Goal: Task Accomplishment & Management: Use online tool/utility

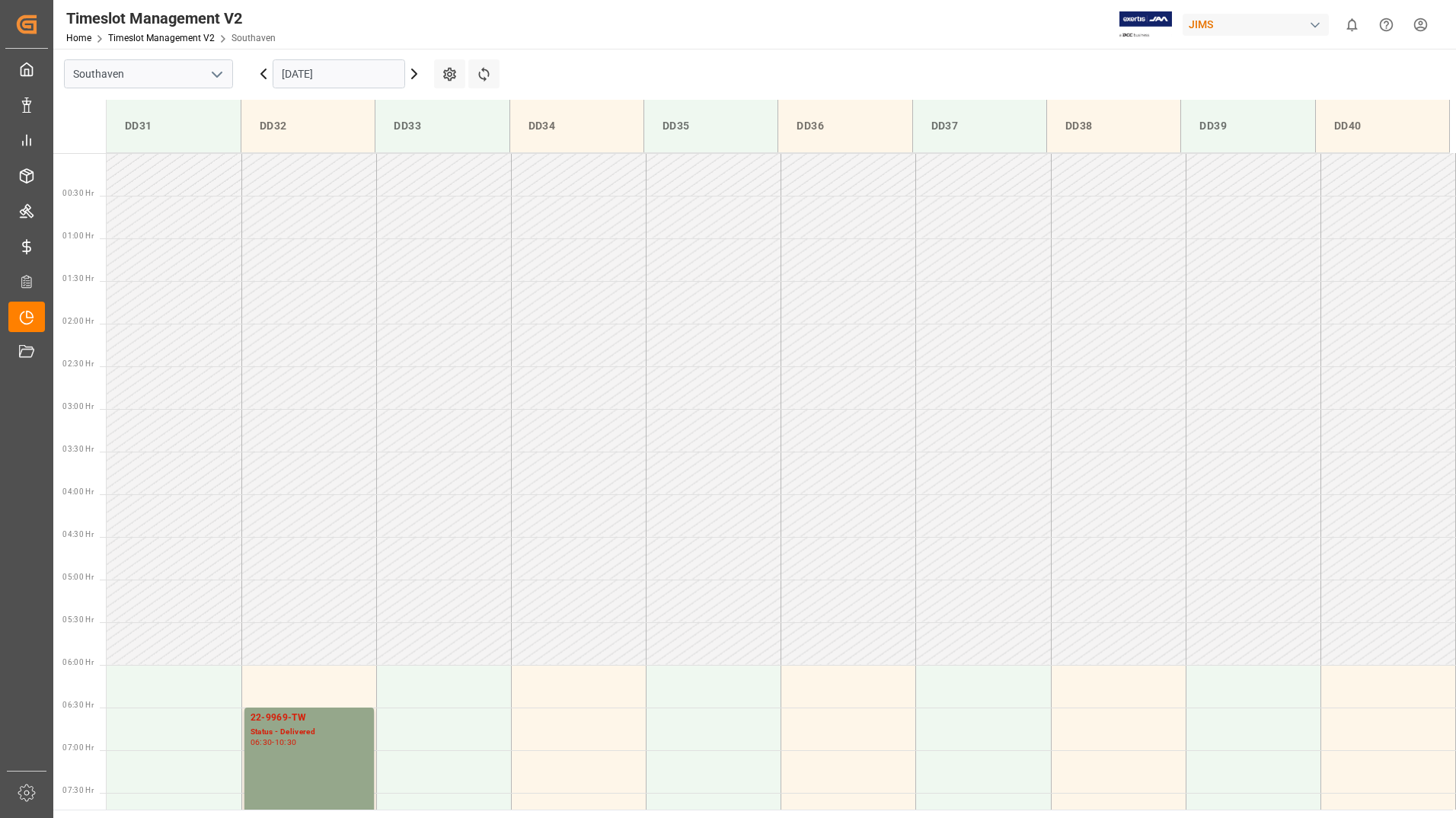
scroll to position [587, 0]
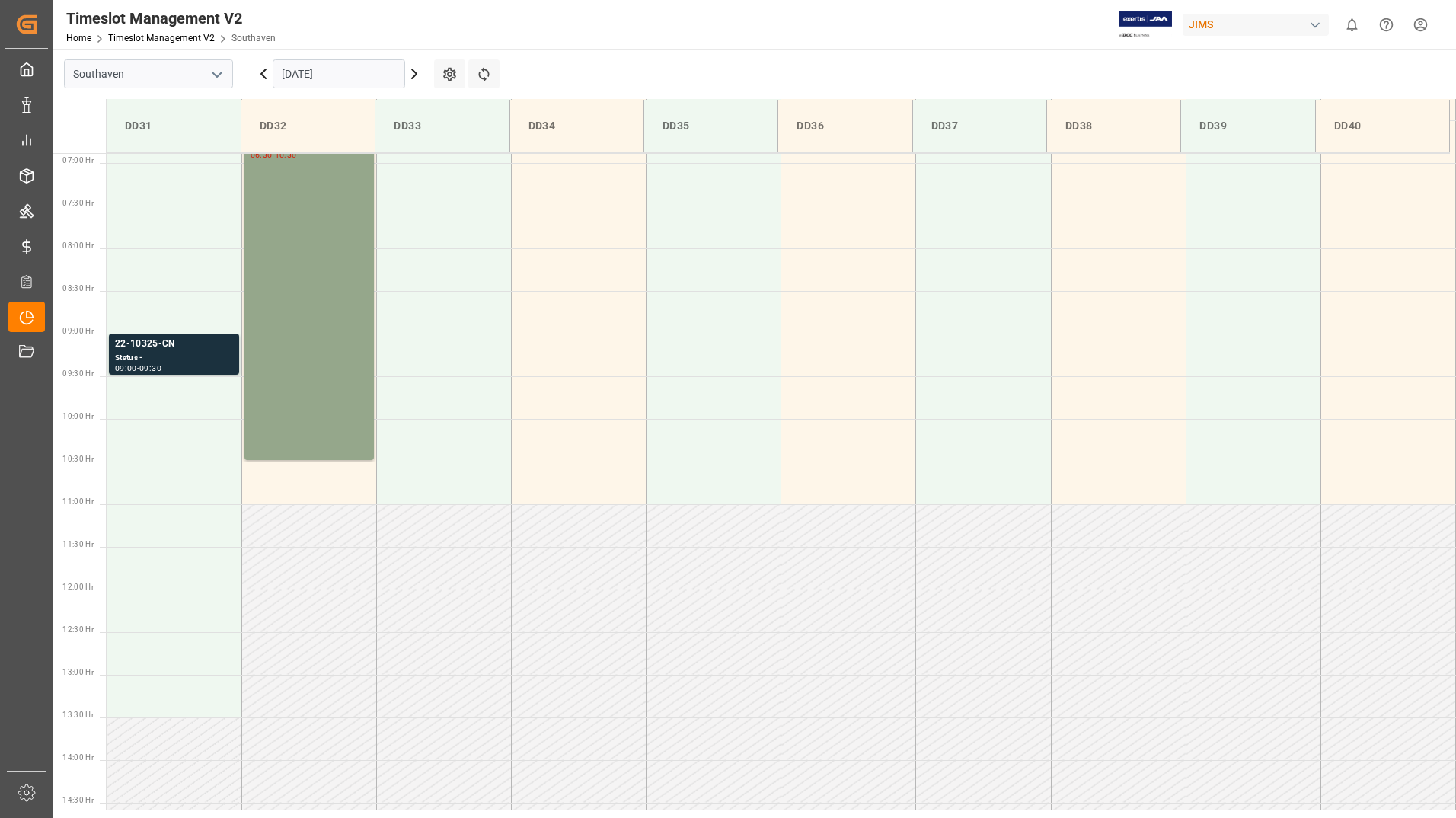
click at [381, 69] on input "[DATE]" at bounding box center [339, 74] width 132 height 29
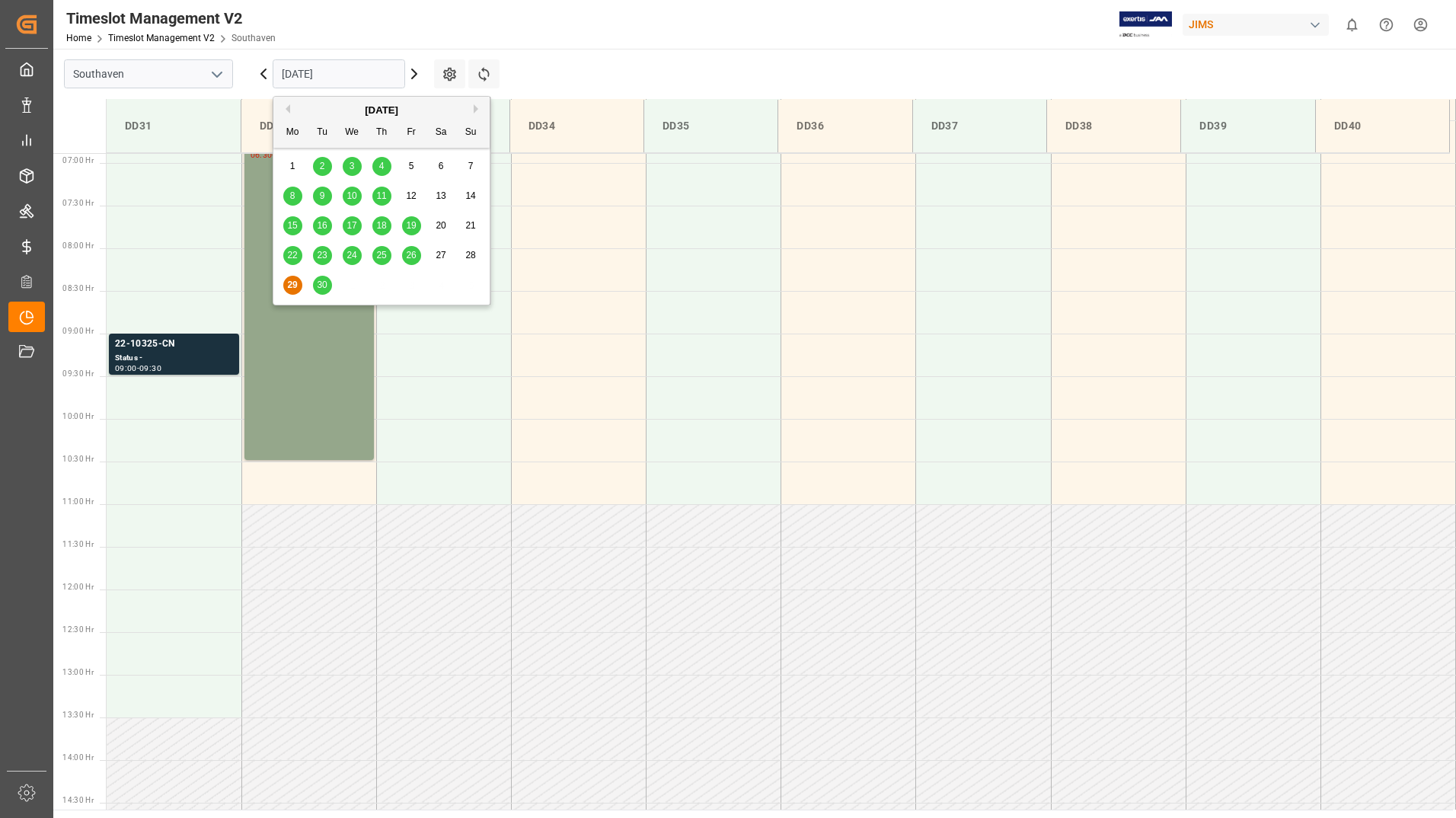
click at [320, 286] on span "30" at bounding box center [321, 285] width 10 height 11
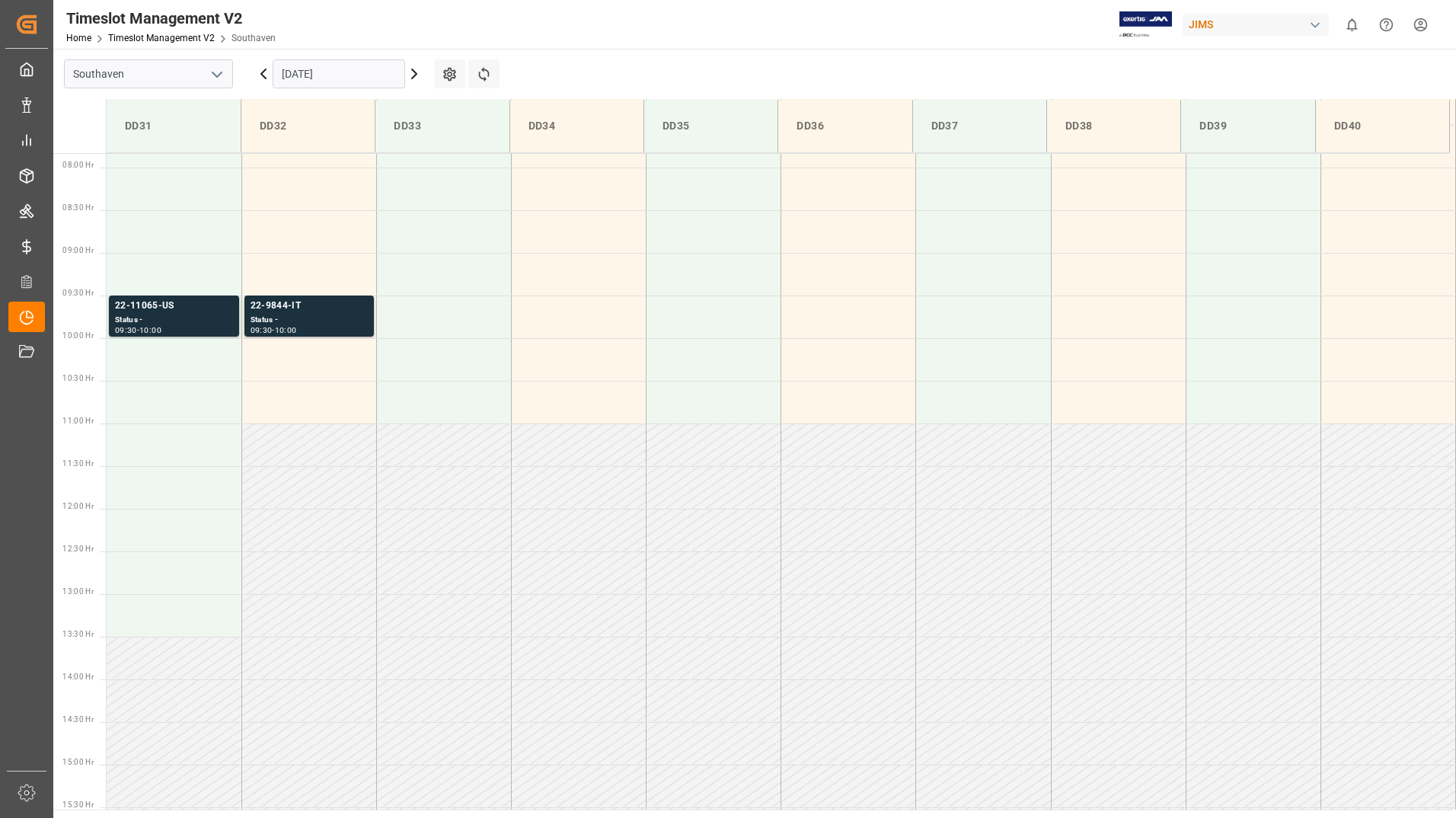
scroll to position [673, 0]
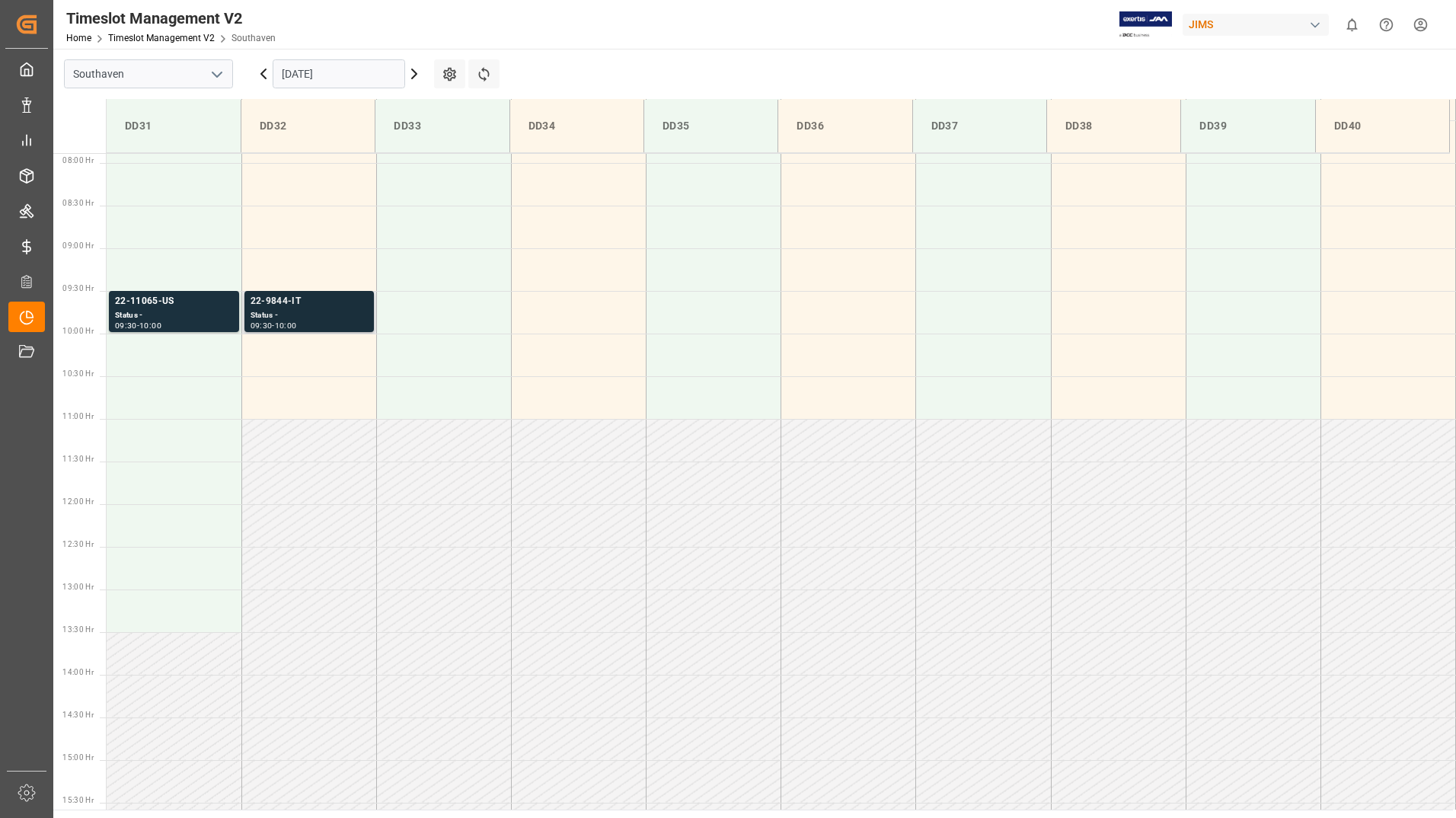
click at [320, 299] on div "22-9844-IT" at bounding box center [308, 301] width 117 height 15
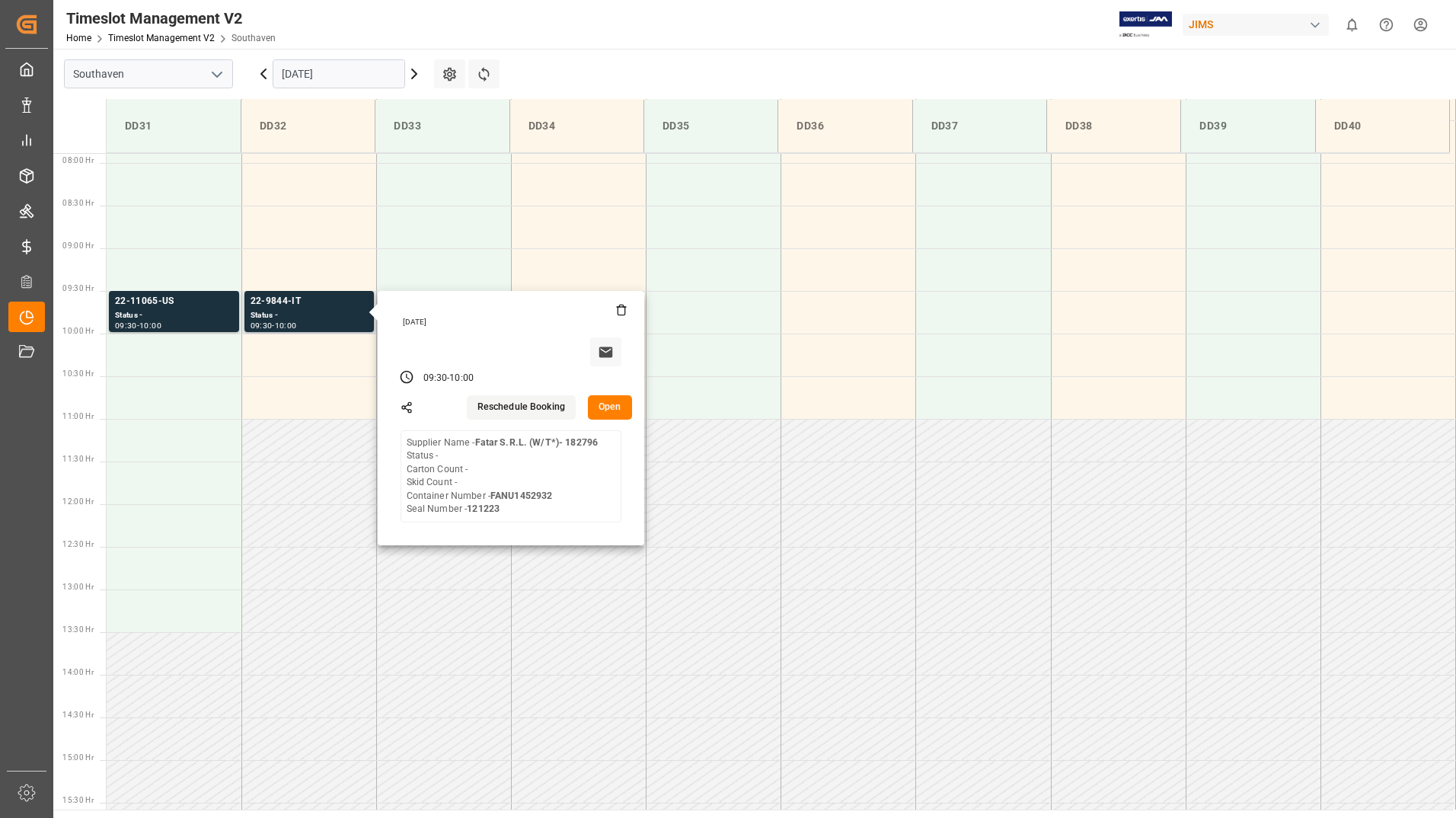
click at [614, 410] on button "Open" at bounding box center [609, 407] width 44 height 24
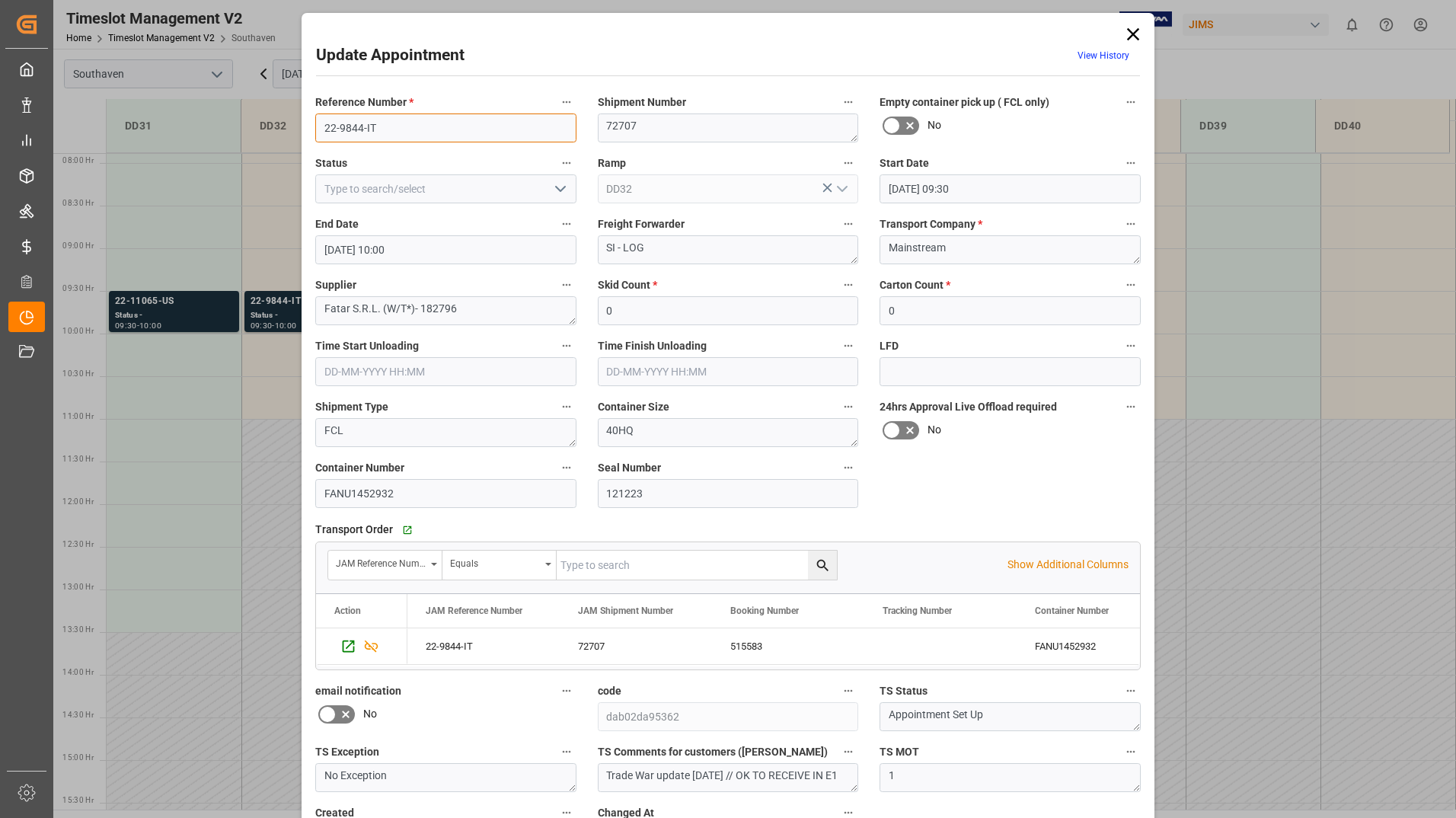
drag, startPoint x: 320, startPoint y: 122, endPoint x: 391, endPoint y: 123, distance: 71.0
click at [391, 123] on input "22-9844-IT" at bounding box center [446, 128] width 261 height 29
click at [1130, 33] on icon at bounding box center [1132, 34] width 12 height 12
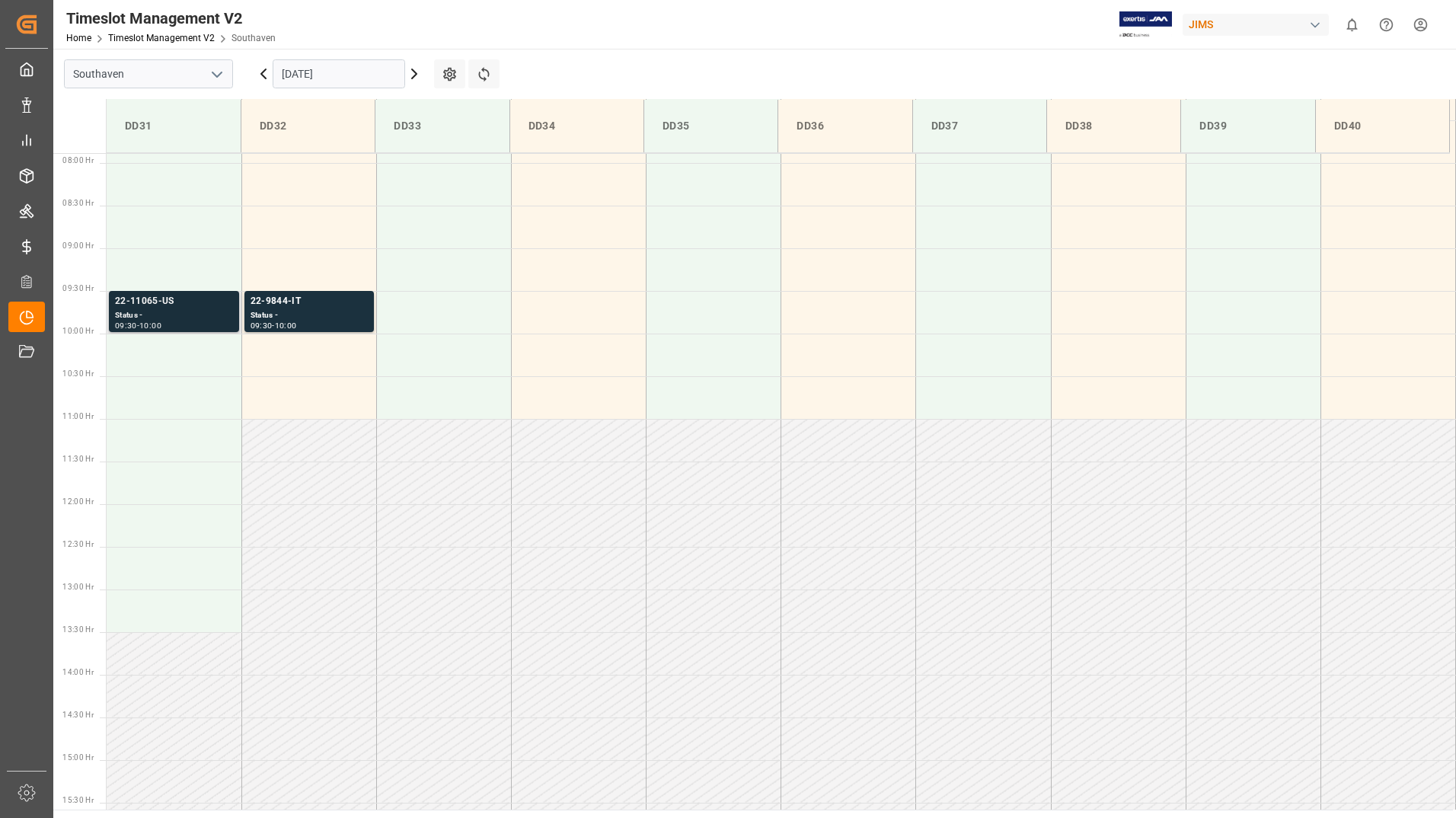
click at [196, 303] on div "22-11065-US" at bounding box center [174, 301] width 118 height 15
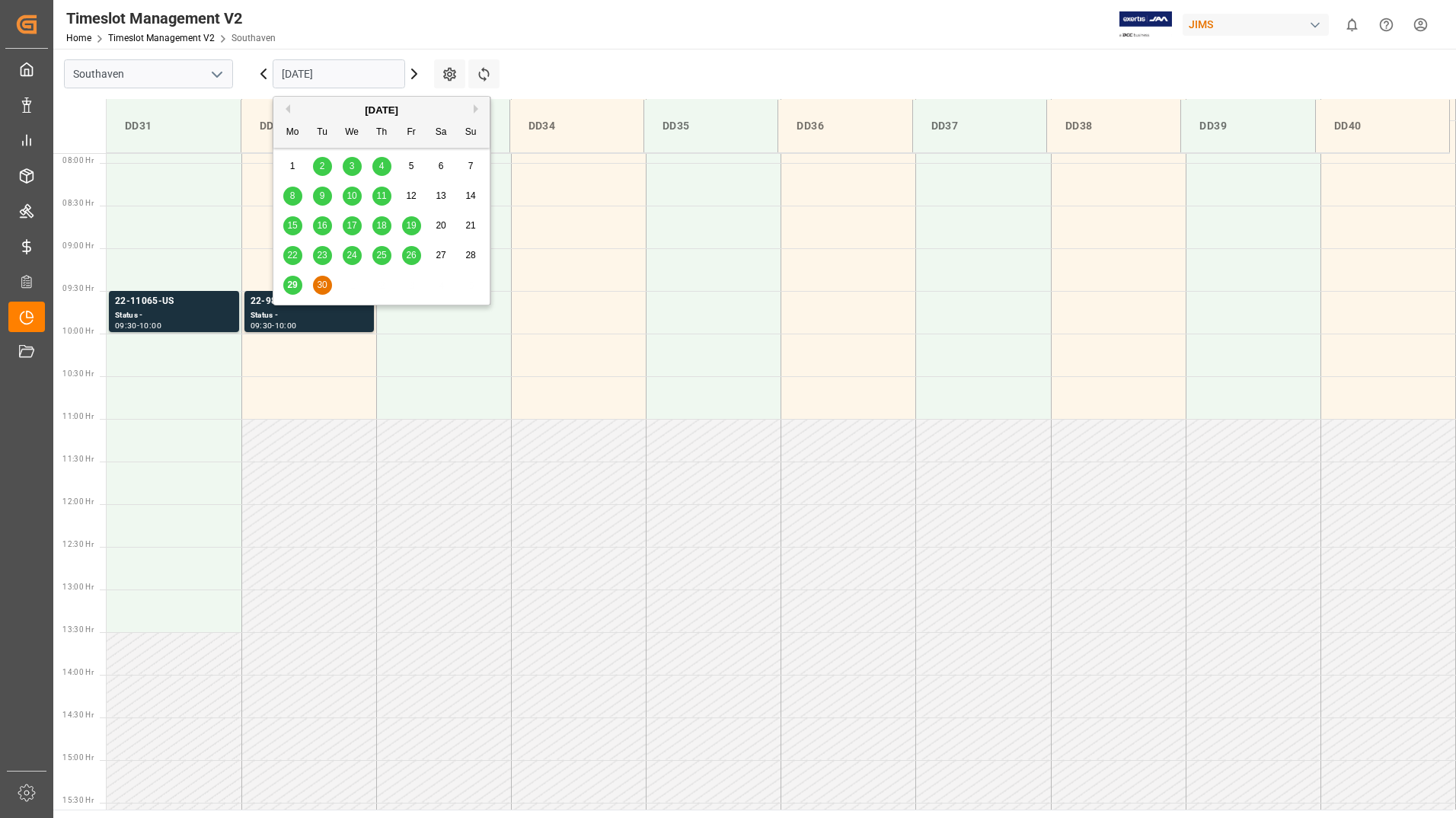
click at [302, 66] on input "[DATE]" at bounding box center [339, 74] width 132 height 29
click at [472, 106] on div "[DATE]" at bounding box center [381, 110] width 216 height 15
click at [472, 113] on div "[DATE]" at bounding box center [381, 110] width 216 height 15
click at [391, 111] on div "[DATE]" at bounding box center [381, 110] width 216 height 15
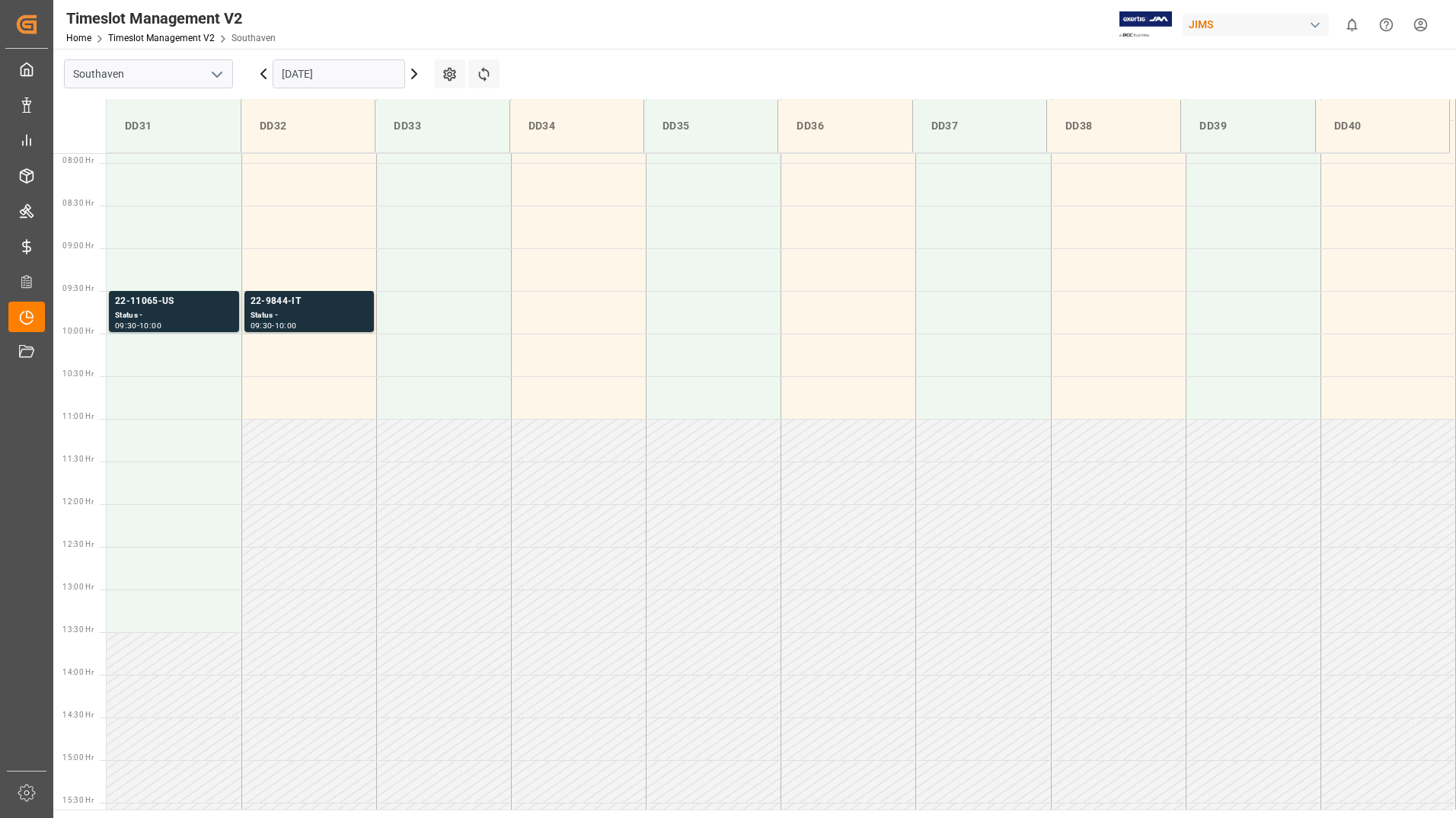
click at [412, 78] on icon at bounding box center [413, 73] width 5 height 9
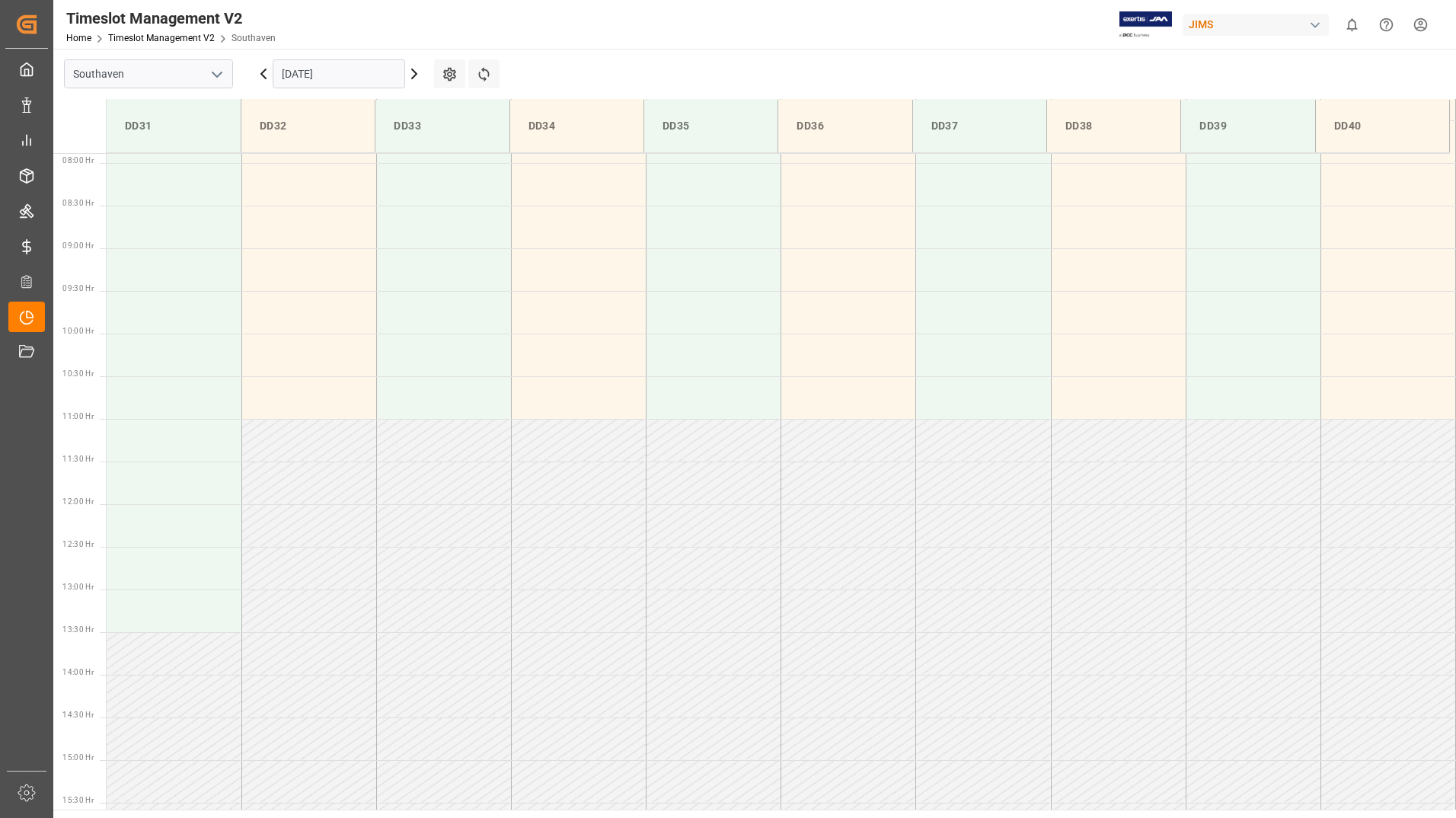
click at [364, 78] on input "[DATE]" at bounding box center [339, 74] width 132 height 29
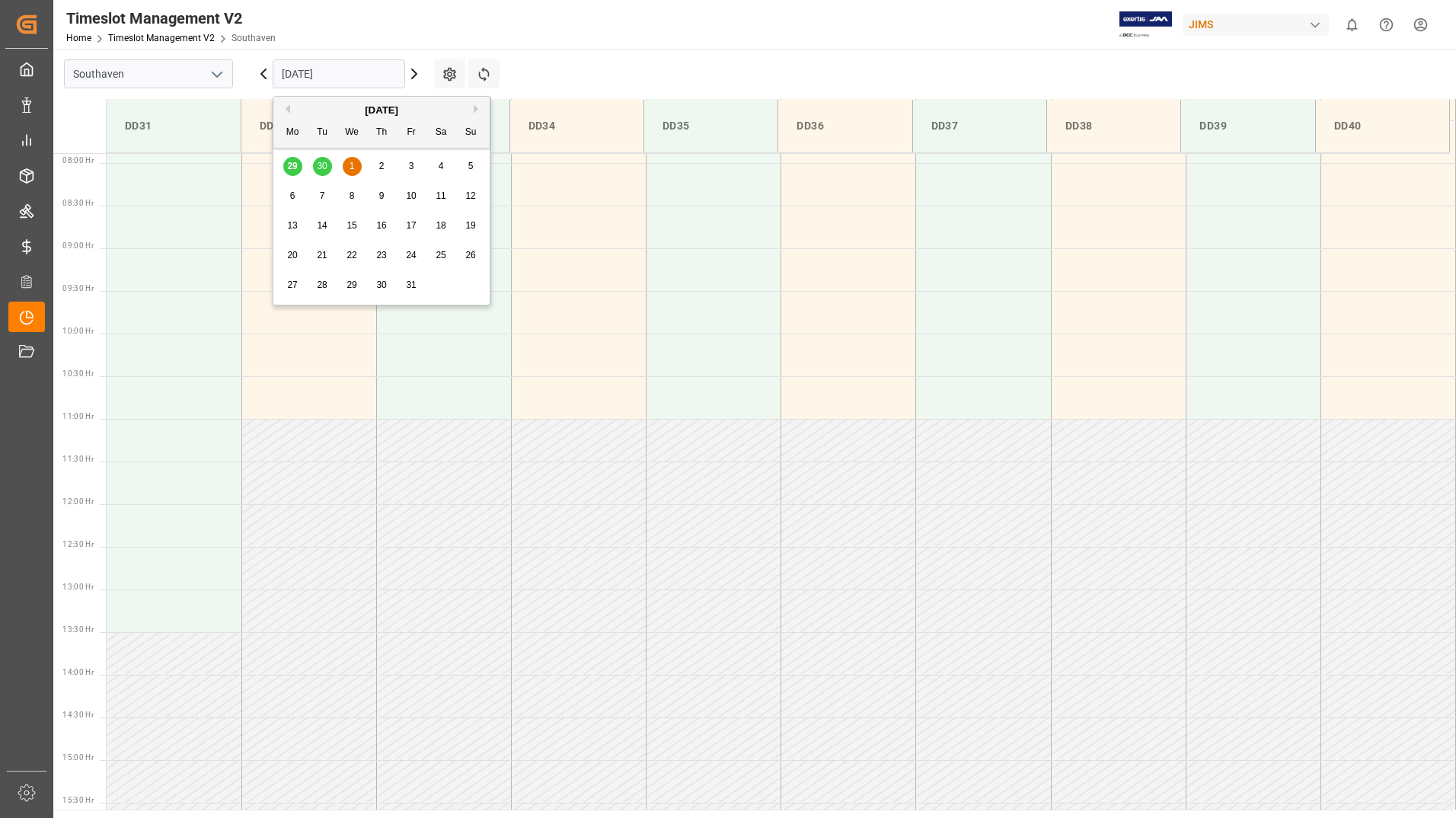
click at [348, 164] on div "1" at bounding box center [352, 167] width 19 height 18
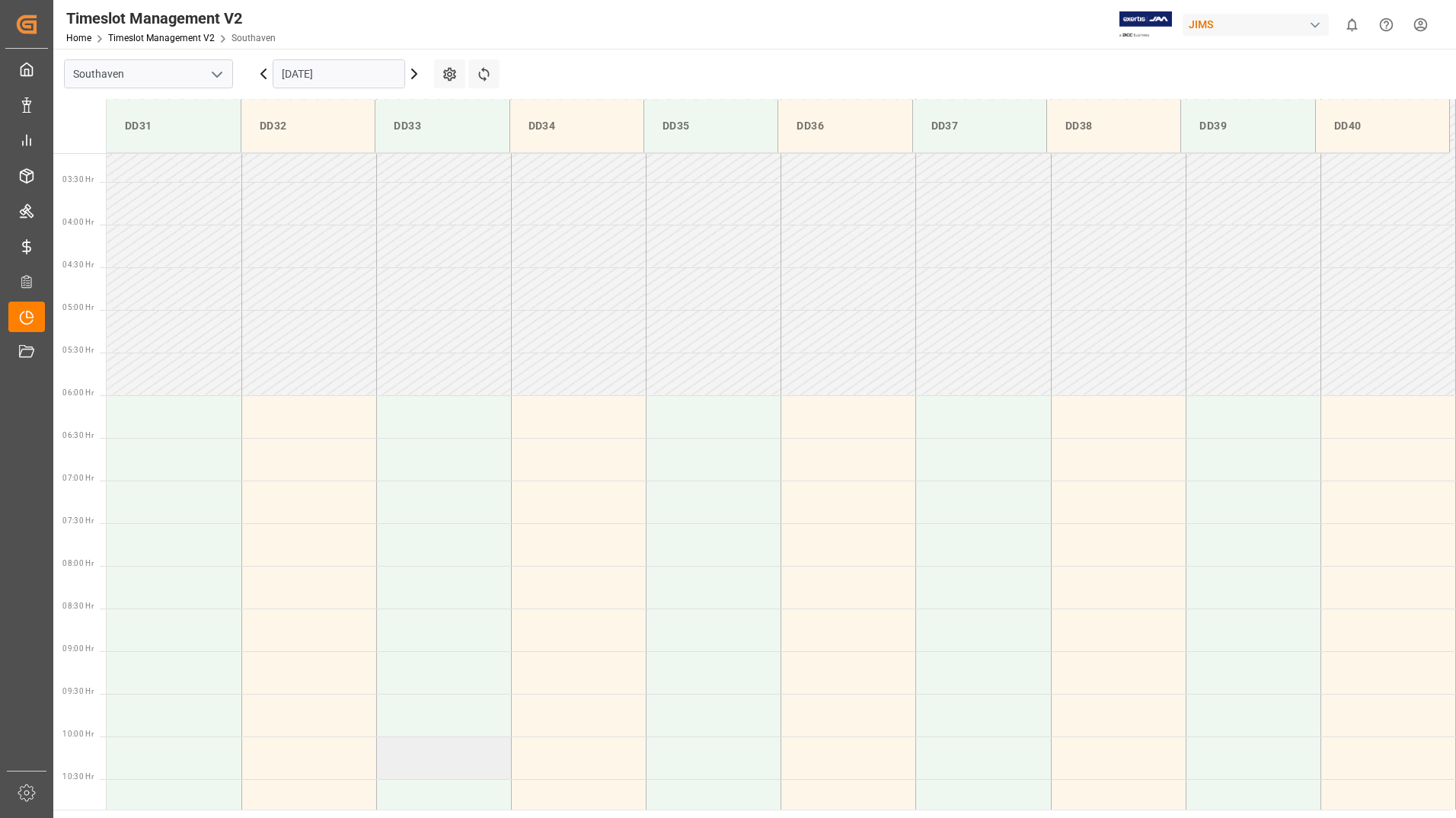
scroll to position [0, 0]
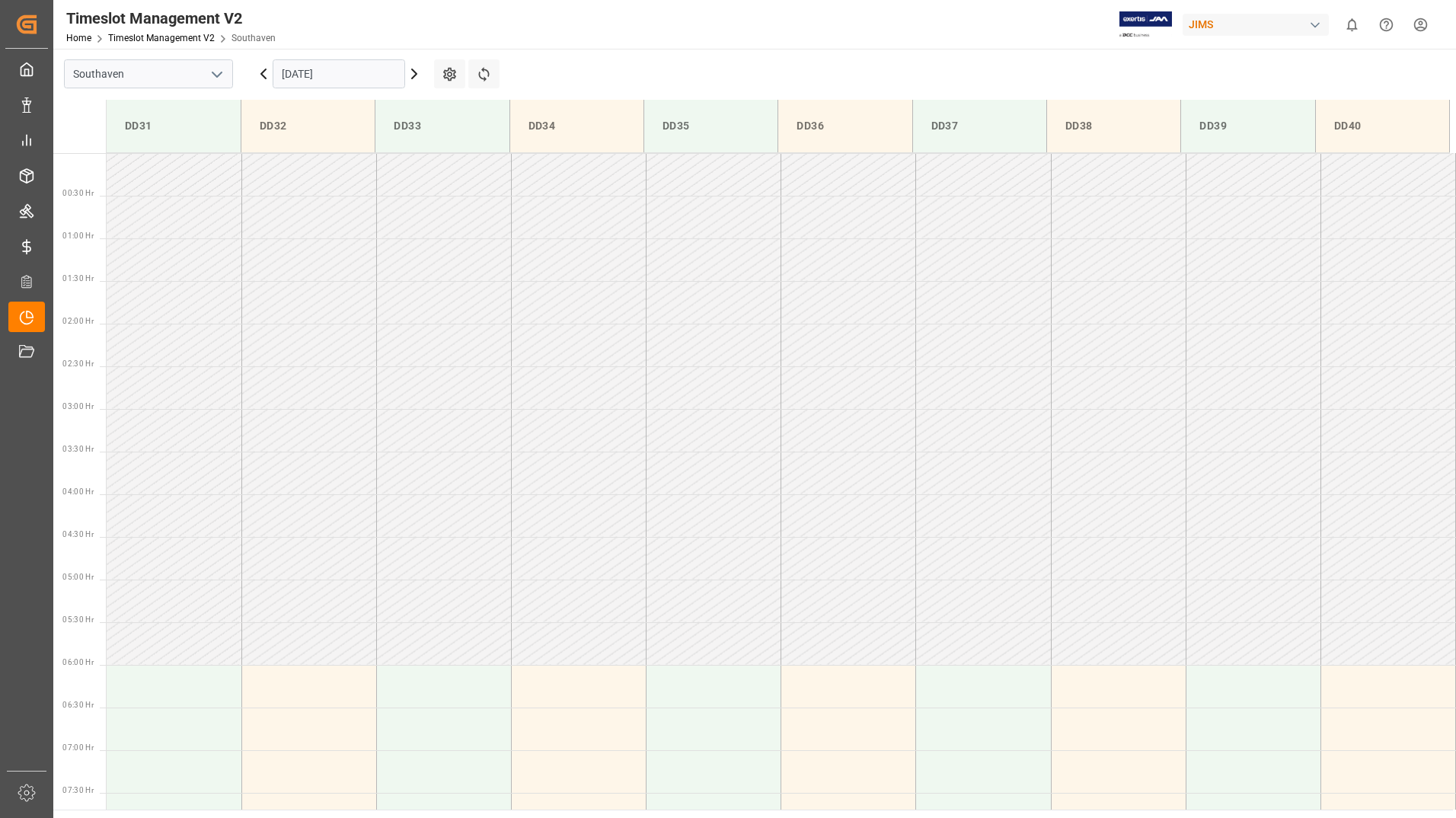
click at [364, 73] on input "[DATE]" at bounding box center [339, 74] width 132 height 29
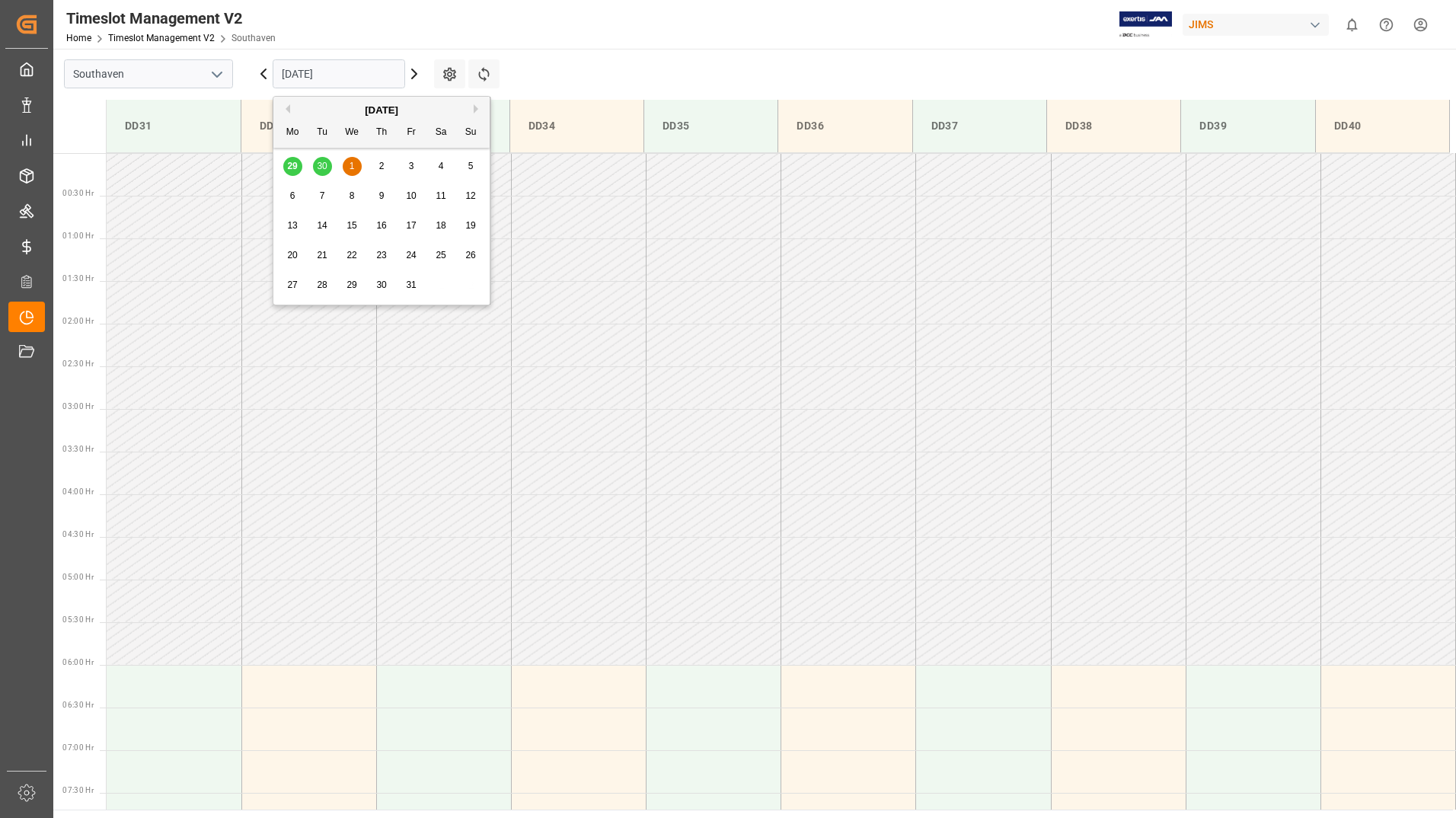
click at [383, 165] on span "2" at bounding box center [382, 166] width 5 height 11
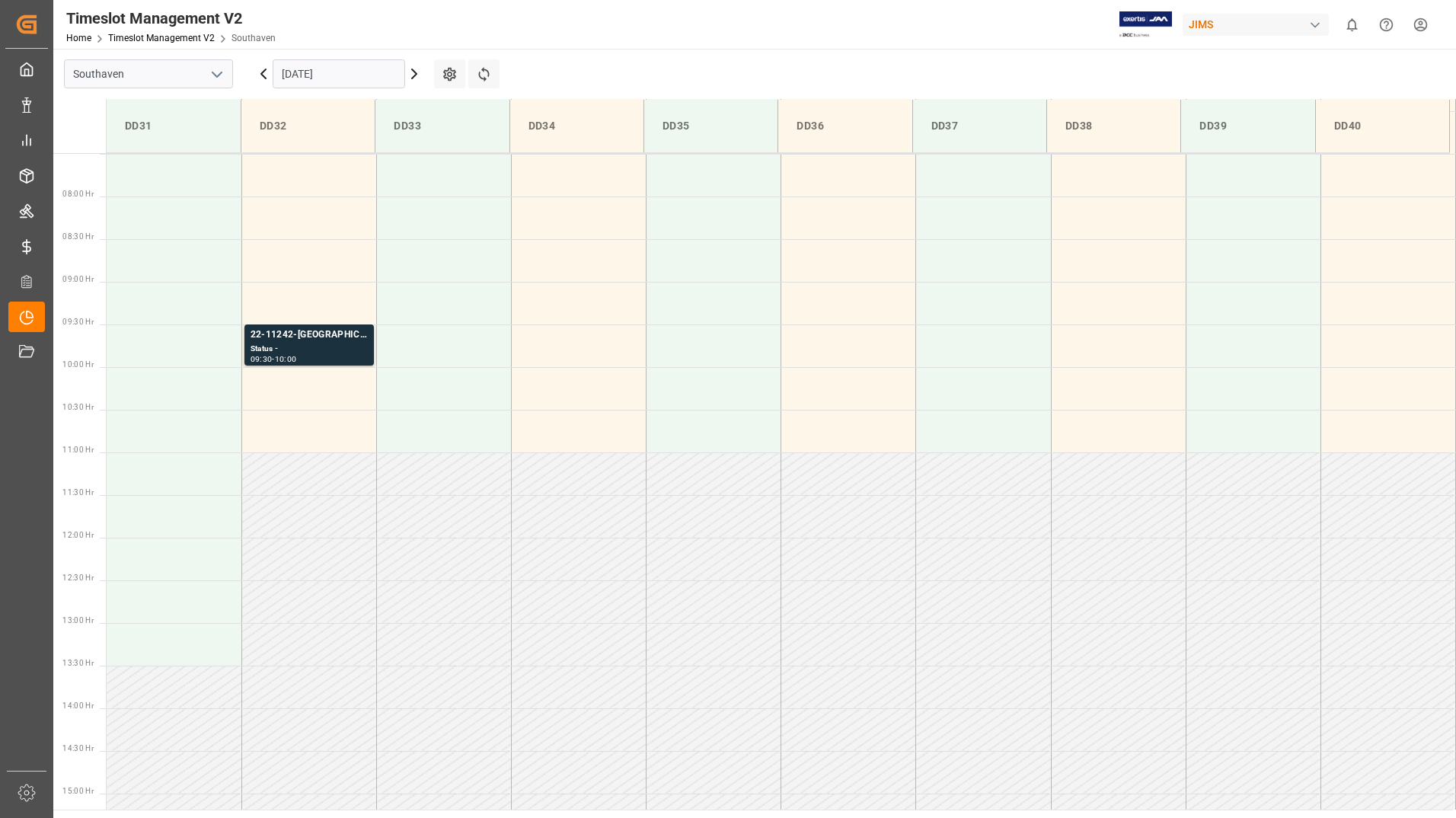
scroll to position [673, 0]
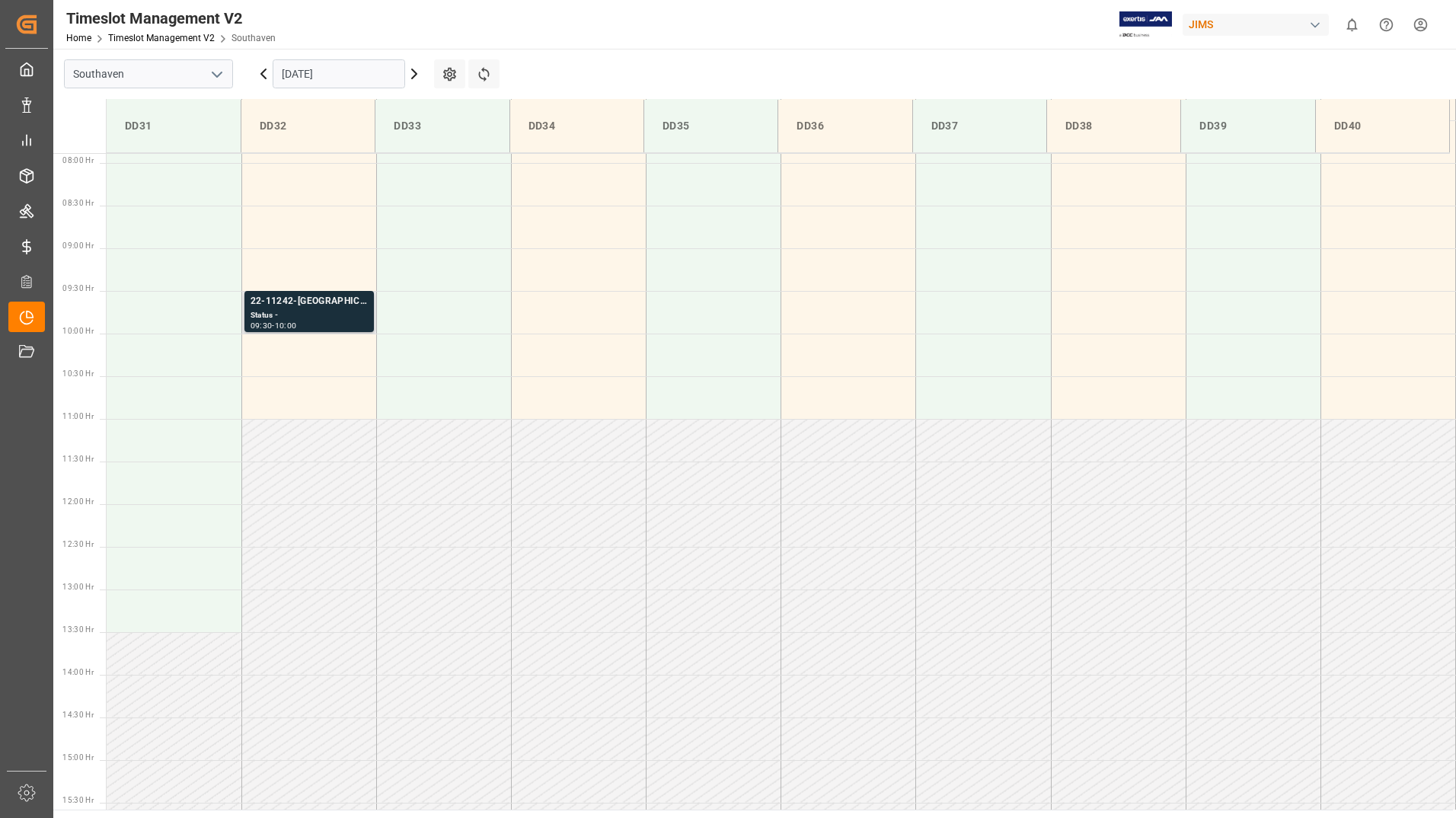
click at [311, 308] on div "22-11242-[GEOGRAPHIC_DATA]" at bounding box center [308, 301] width 117 height 15
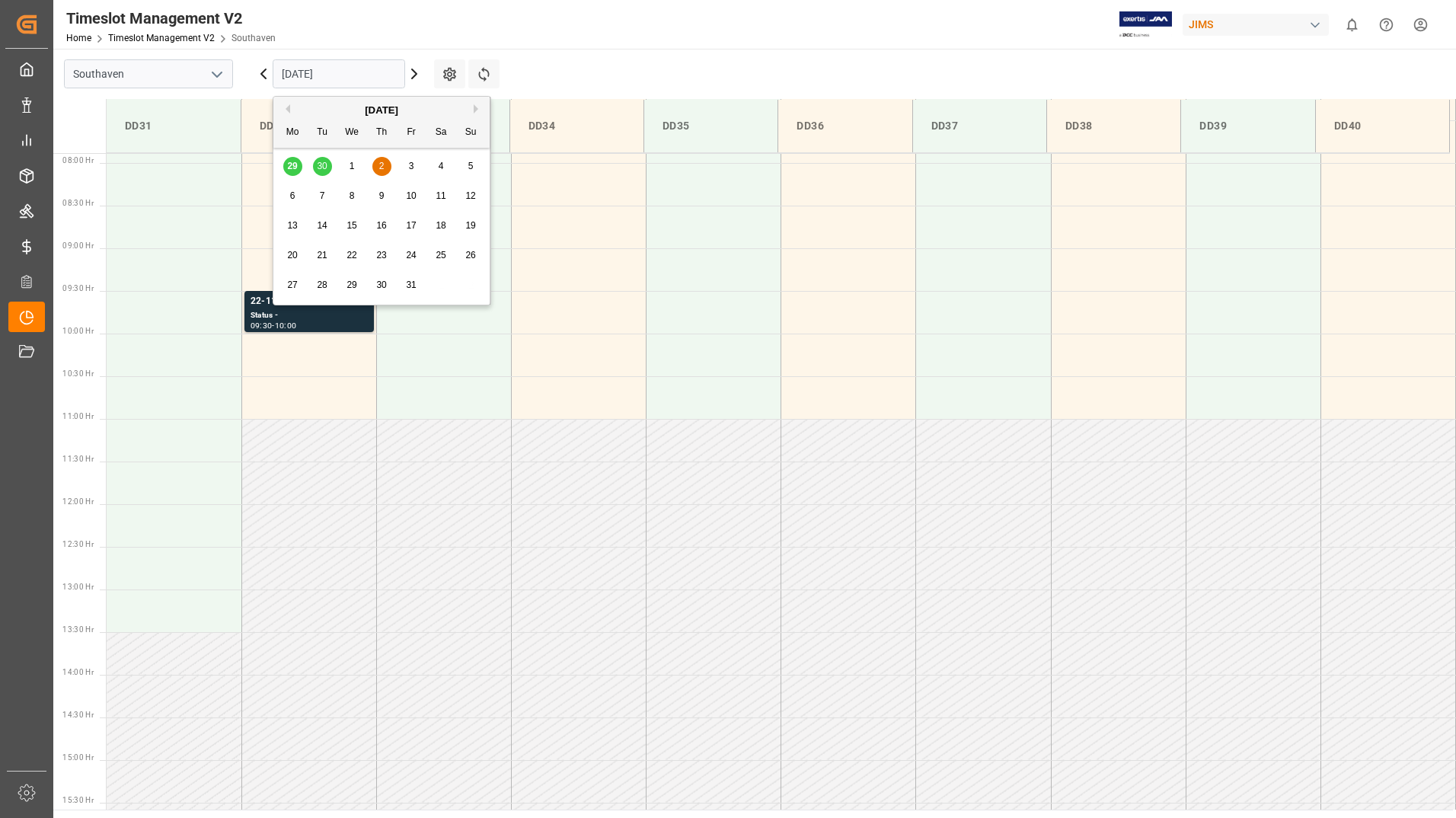
click at [370, 73] on input "[DATE]" at bounding box center [339, 74] width 132 height 29
click at [409, 168] on span "3" at bounding box center [412, 166] width 5 height 11
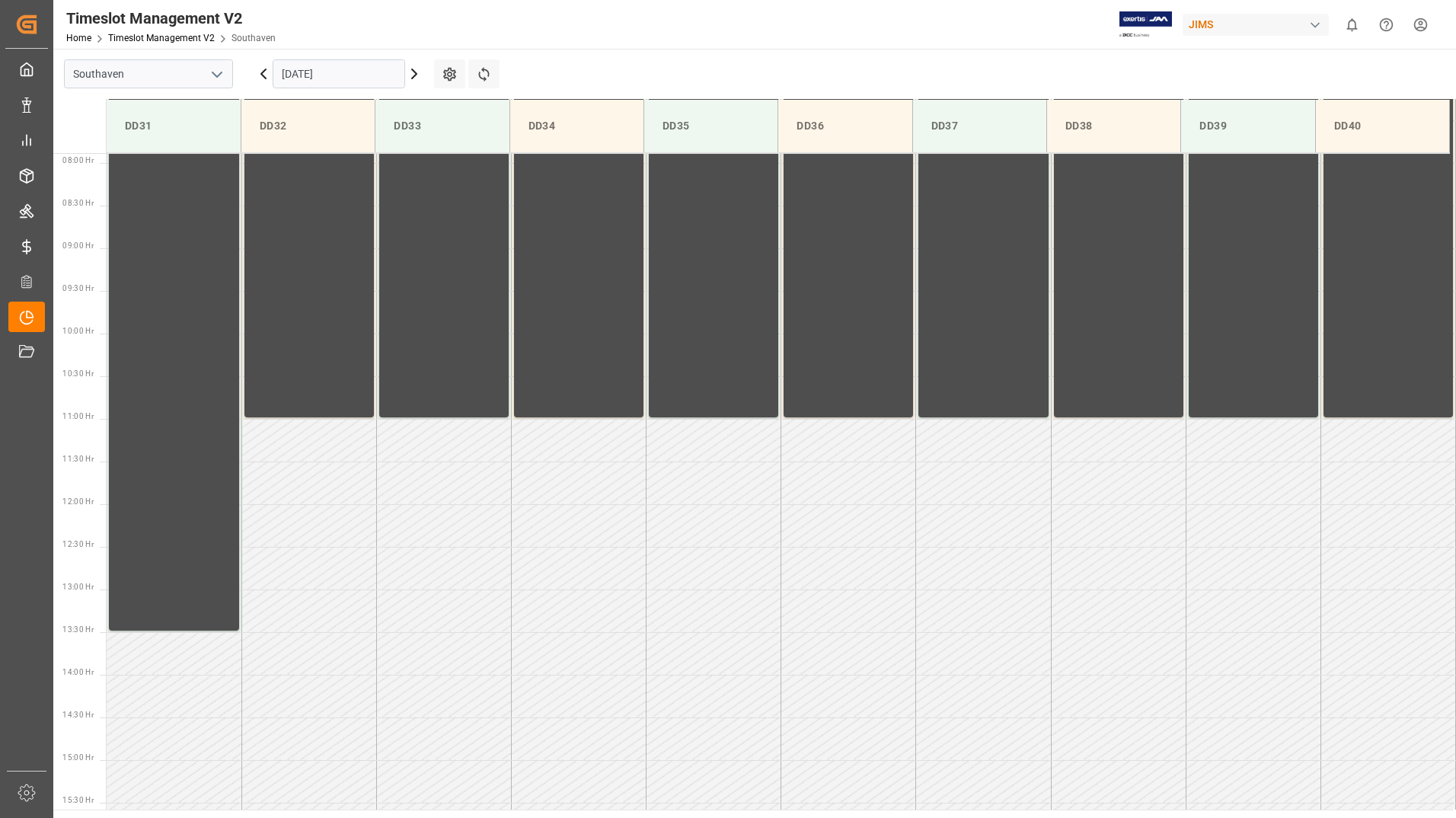
click at [351, 80] on input "[DATE]" at bounding box center [339, 74] width 132 height 29
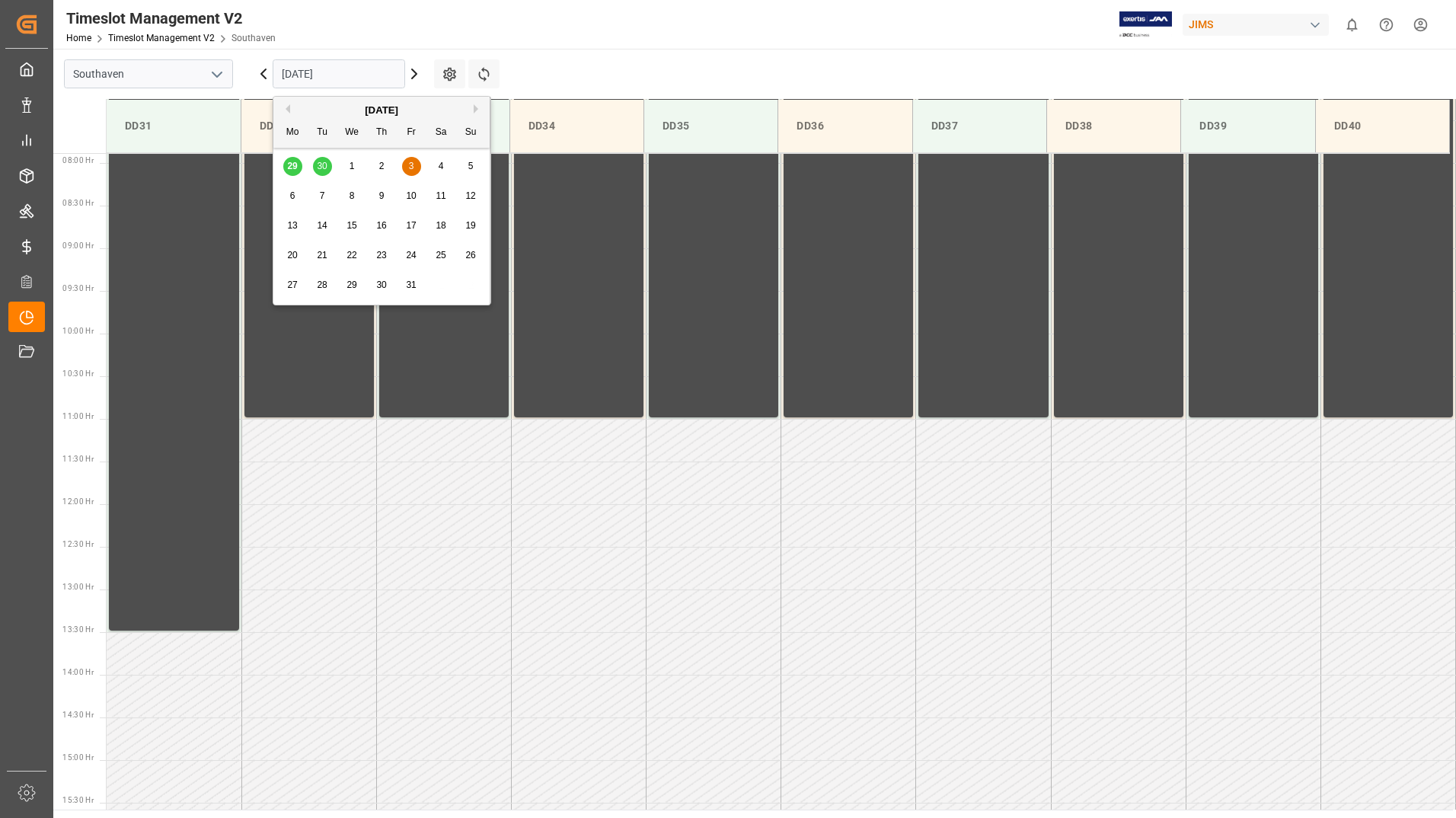
click at [294, 163] on div "29 30 1 2 3 4 5" at bounding box center [382, 166] width 208 height 30
click at [262, 73] on icon at bounding box center [263, 73] width 5 height 9
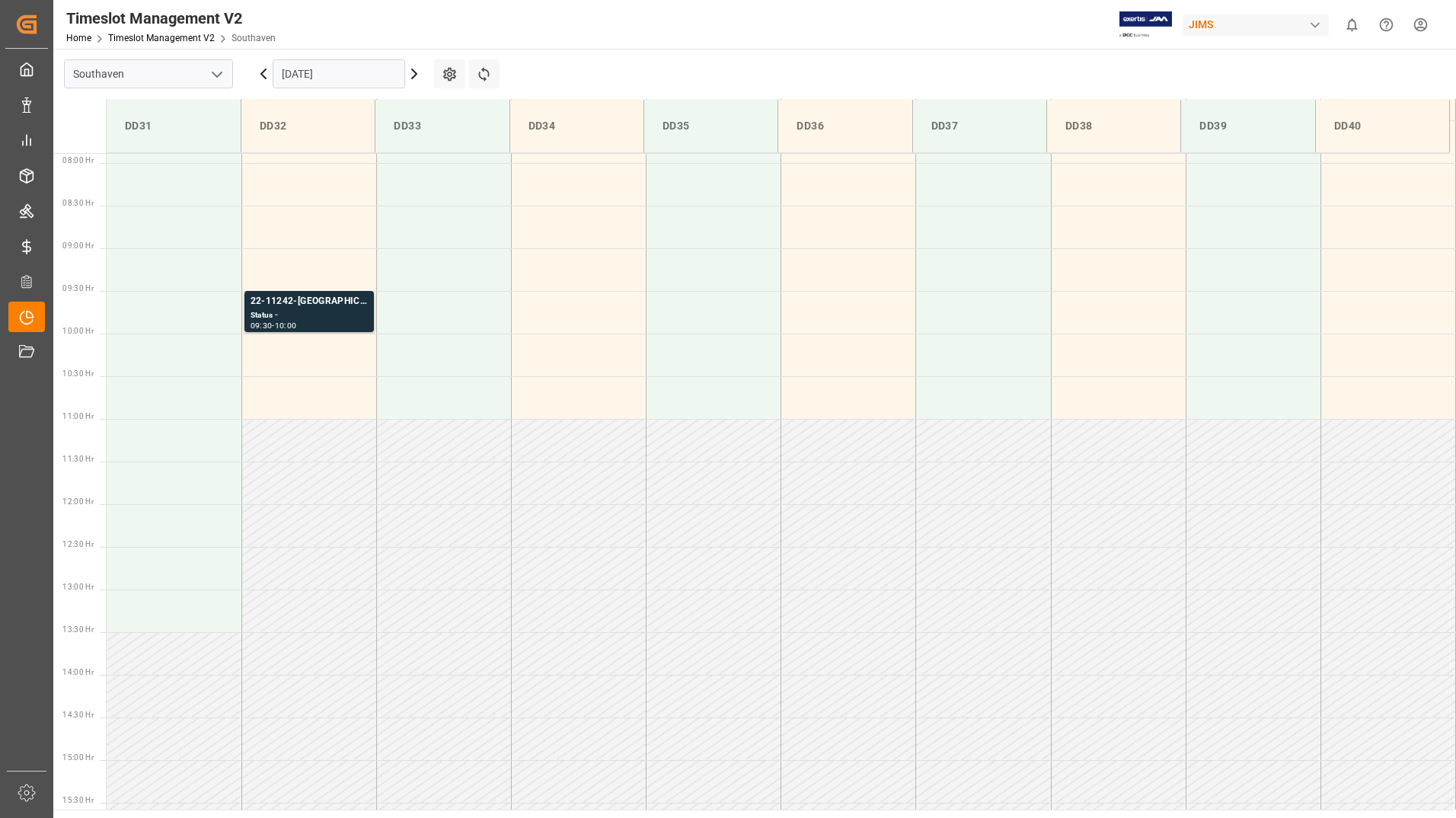
click at [262, 73] on icon at bounding box center [263, 73] width 5 height 9
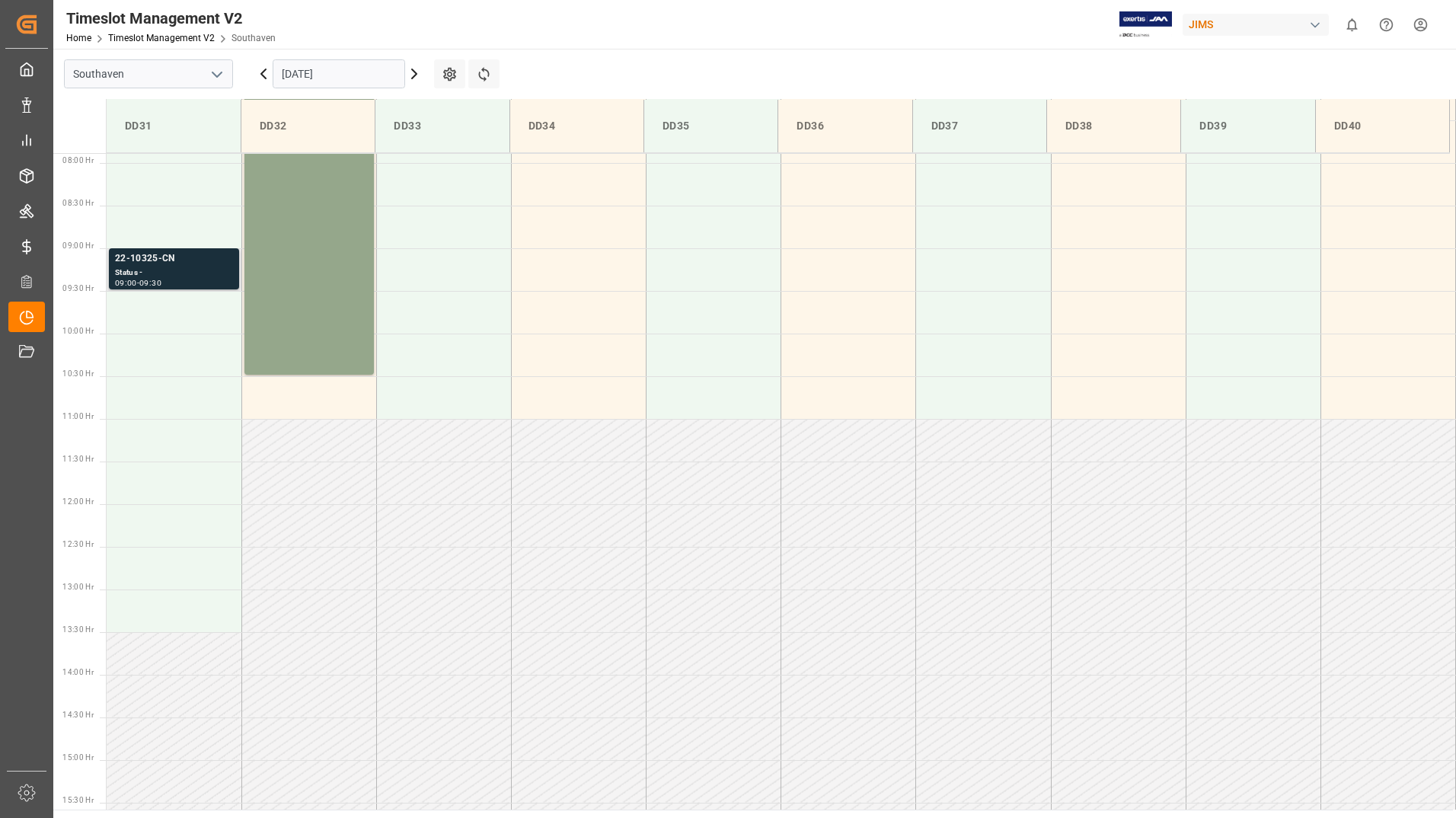
click at [199, 266] on div "22-10325-CN" at bounding box center [174, 258] width 118 height 15
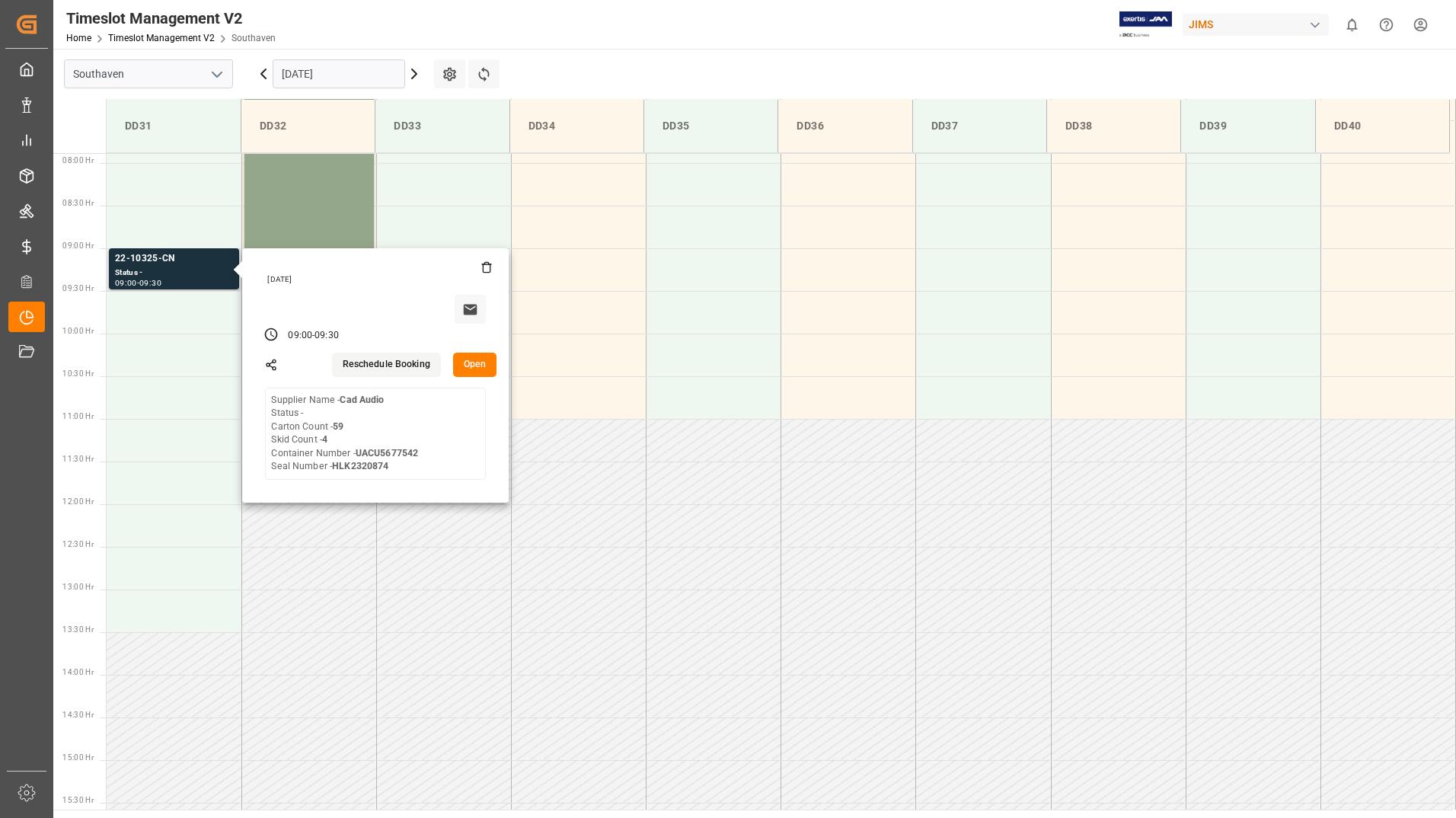
click at [464, 361] on button "Open" at bounding box center [475, 365] width 44 height 24
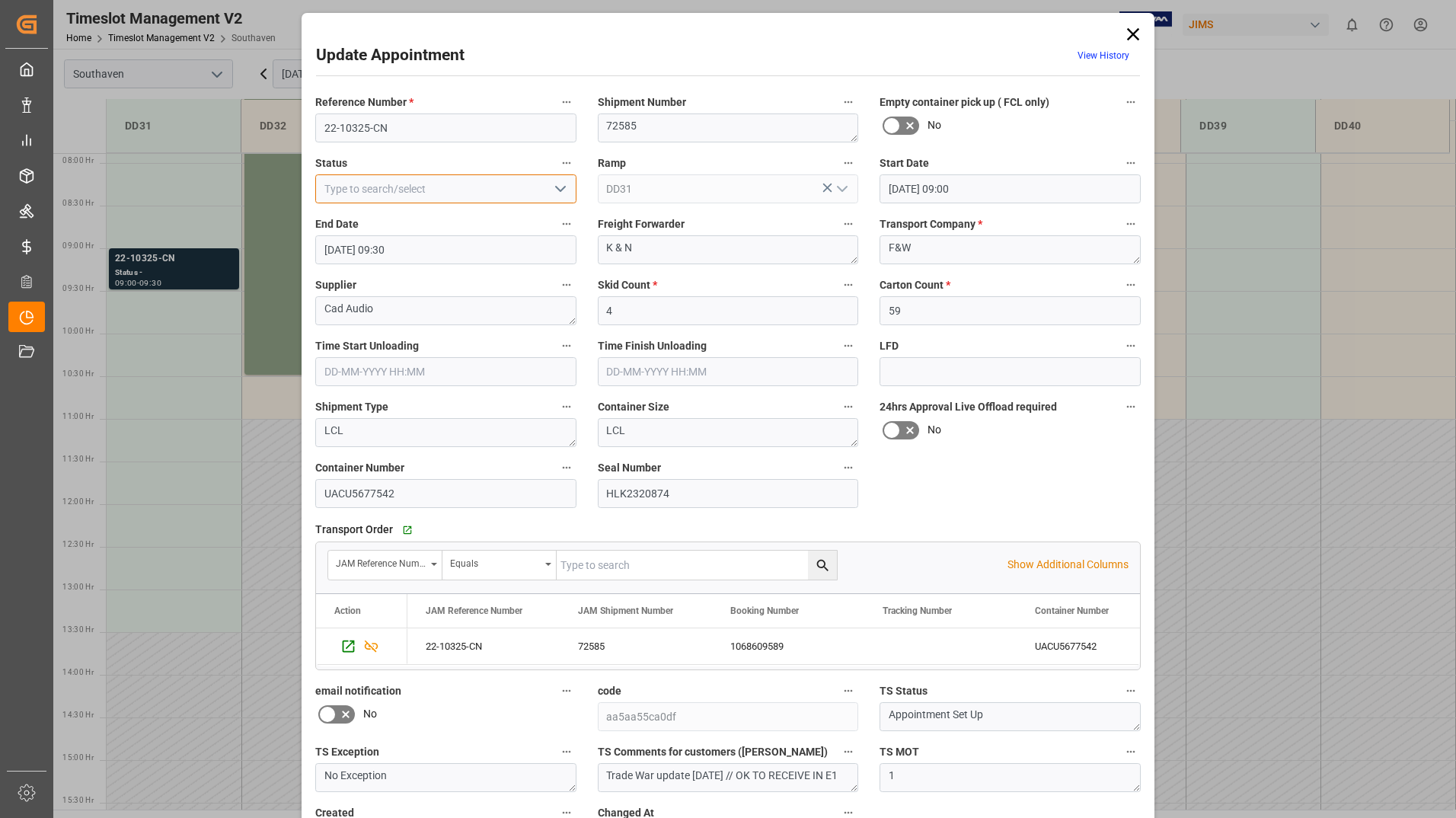
click at [568, 187] on input at bounding box center [446, 189] width 261 height 29
click at [561, 190] on icon "open menu" at bounding box center [560, 189] width 18 height 18
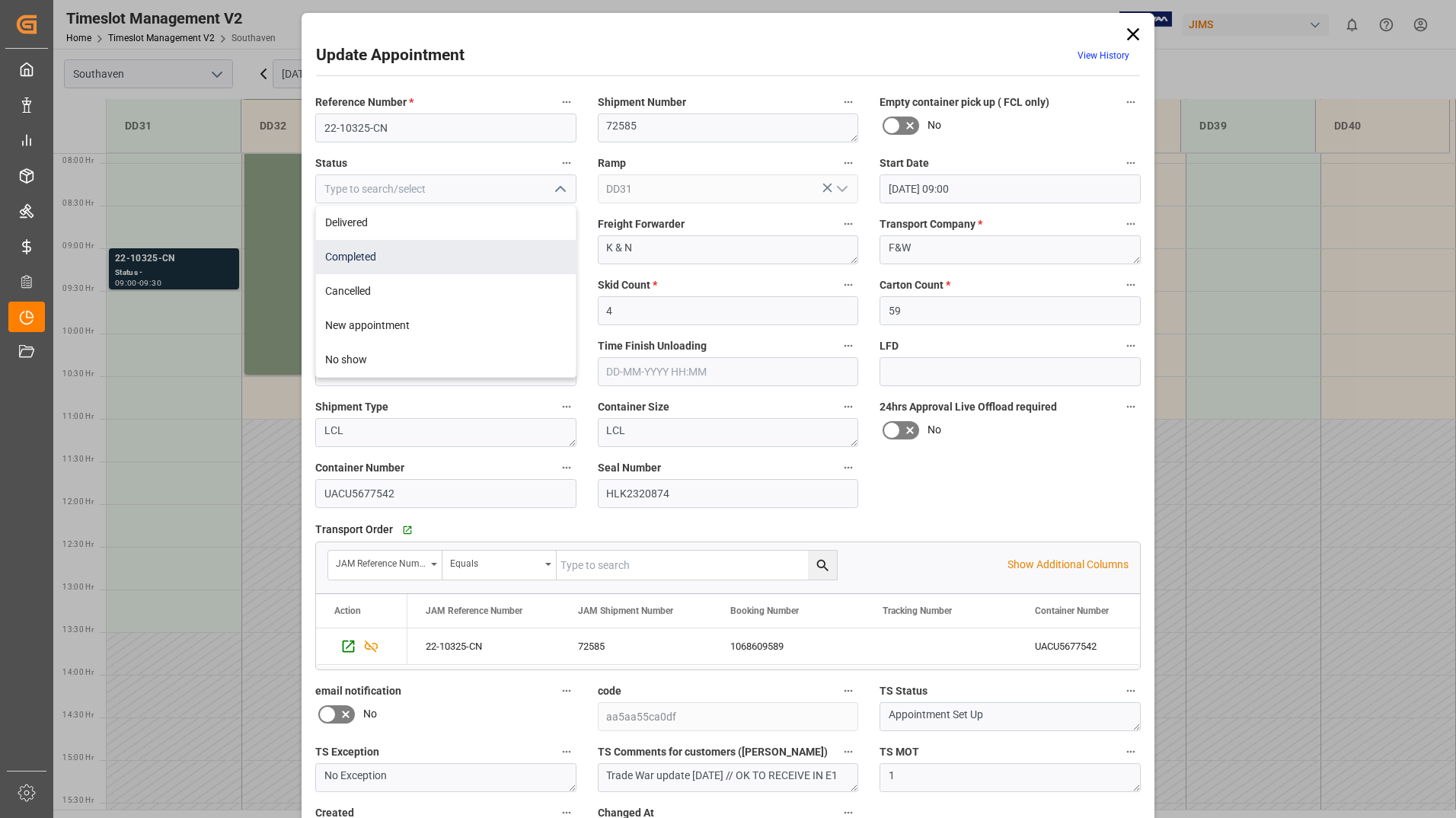
click at [527, 249] on div "Completed" at bounding box center [445, 258] width 259 height 34
type input "Completed"
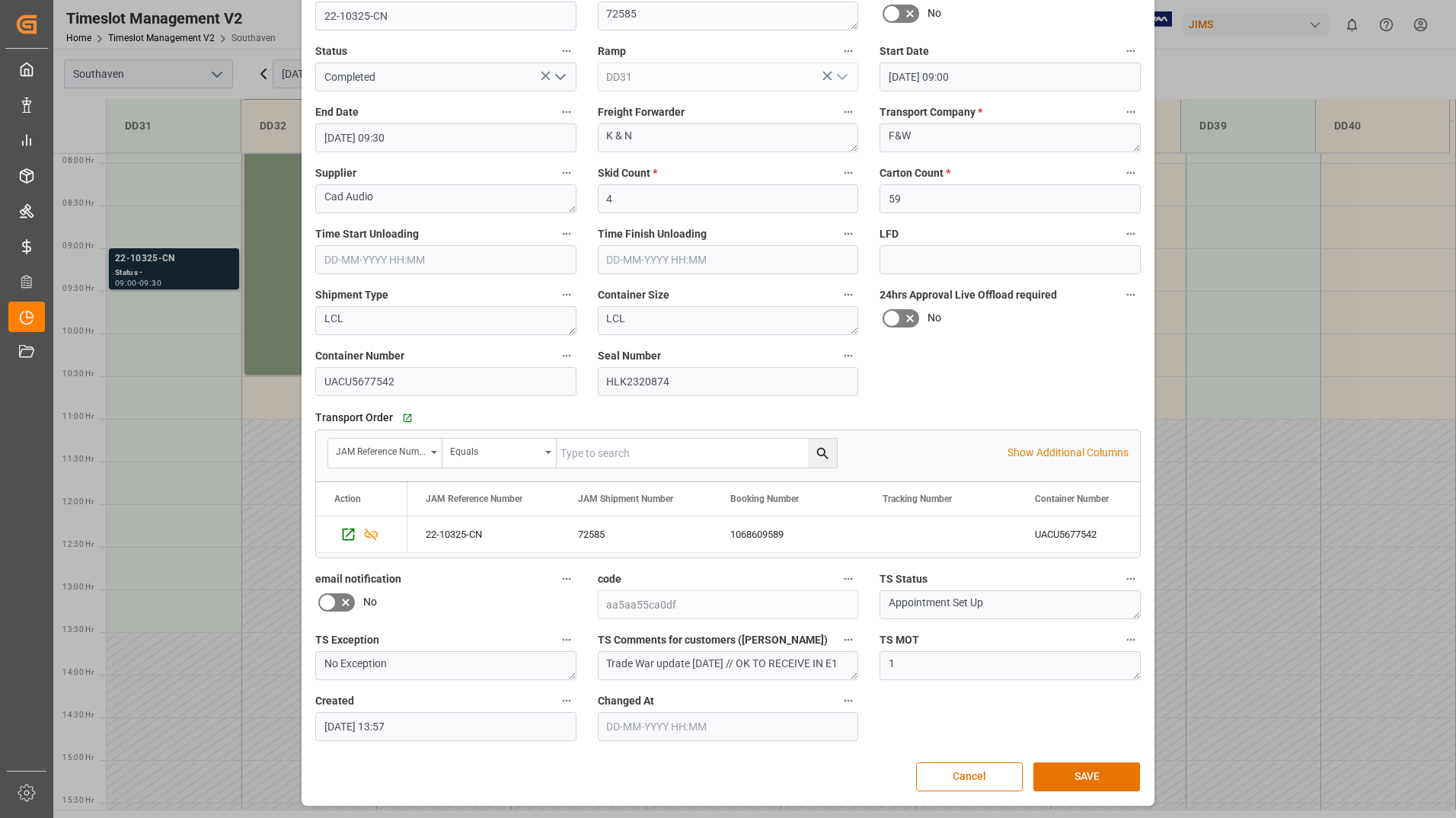
scroll to position [112, 0]
click at [1066, 775] on button "SAVE" at bounding box center [1087, 776] width 107 height 29
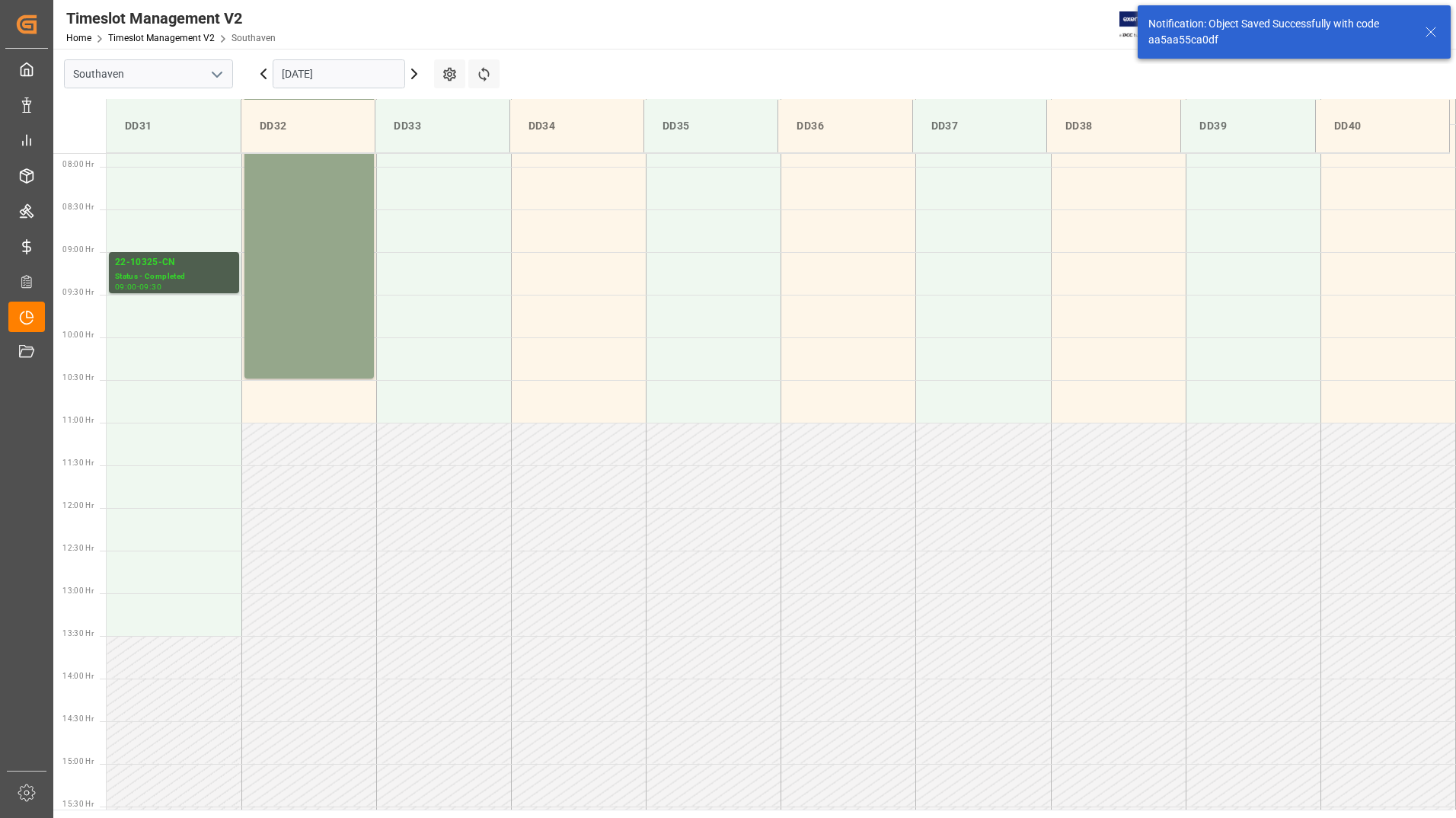
scroll to position [673, 0]
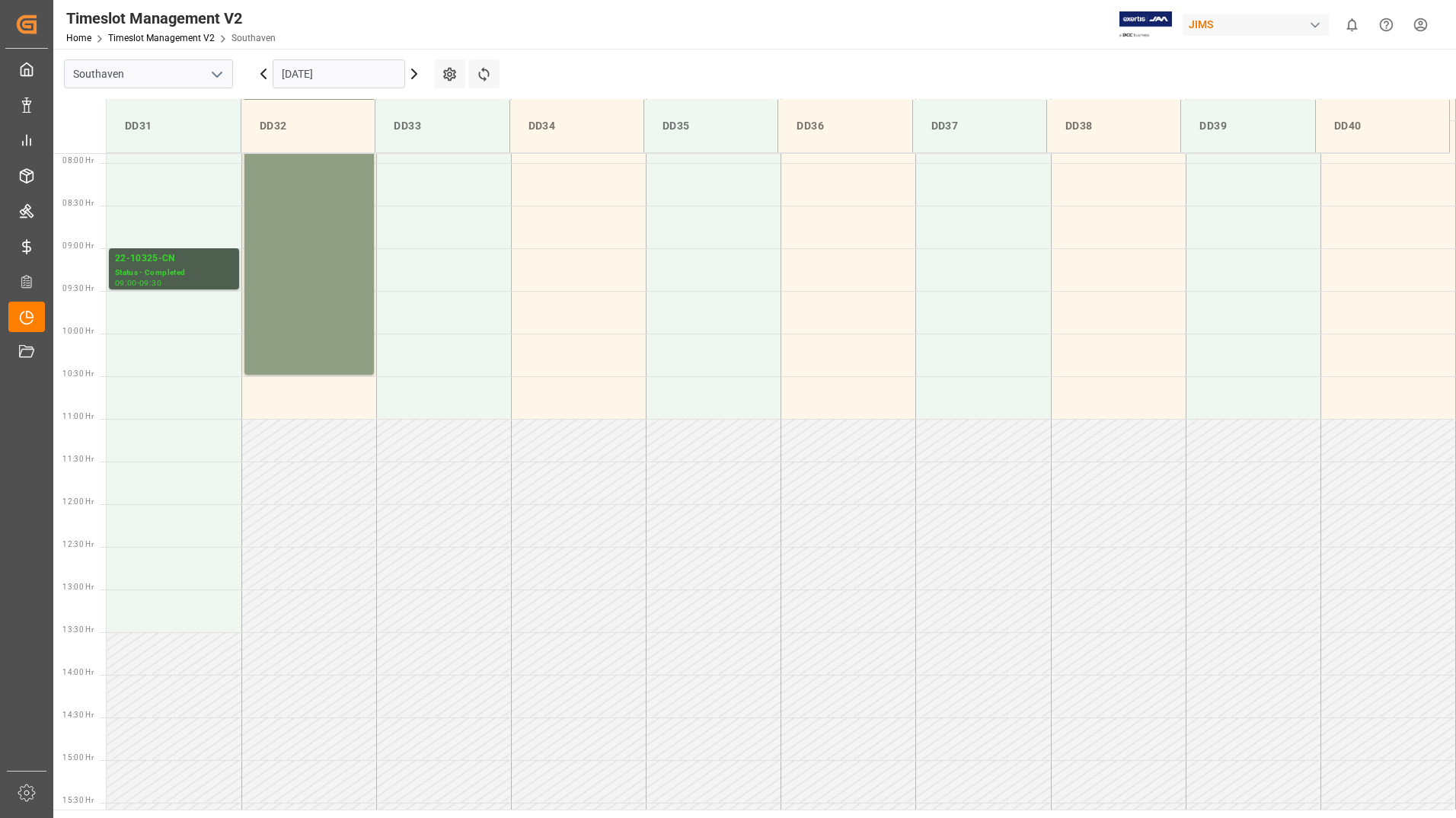
click at [309, 241] on div "22-9969-TW Status - Delivered 06:30 - 10:30" at bounding box center [308, 205] width 117 height 334
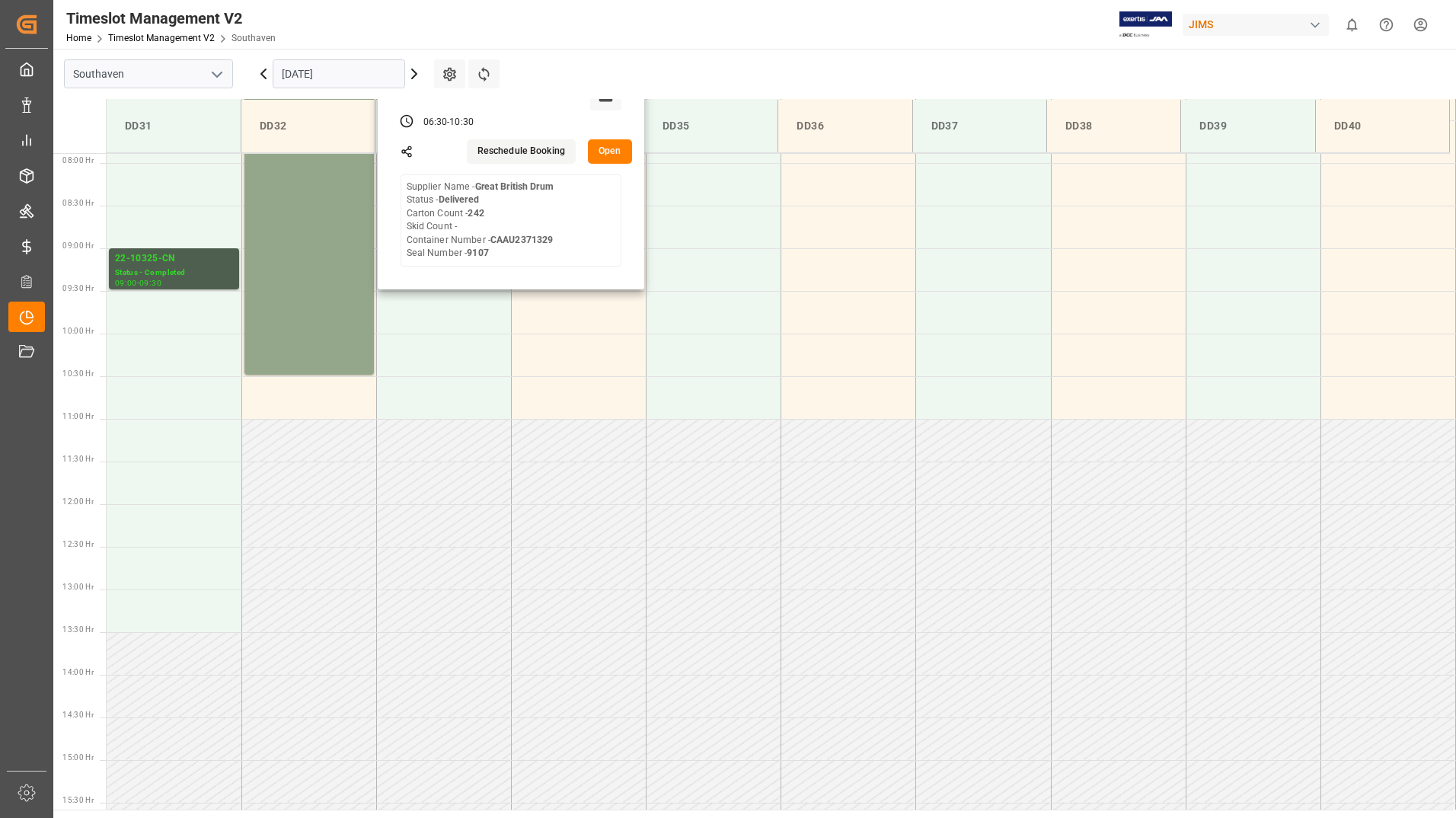
click at [615, 150] on button "Open" at bounding box center [609, 151] width 44 height 24
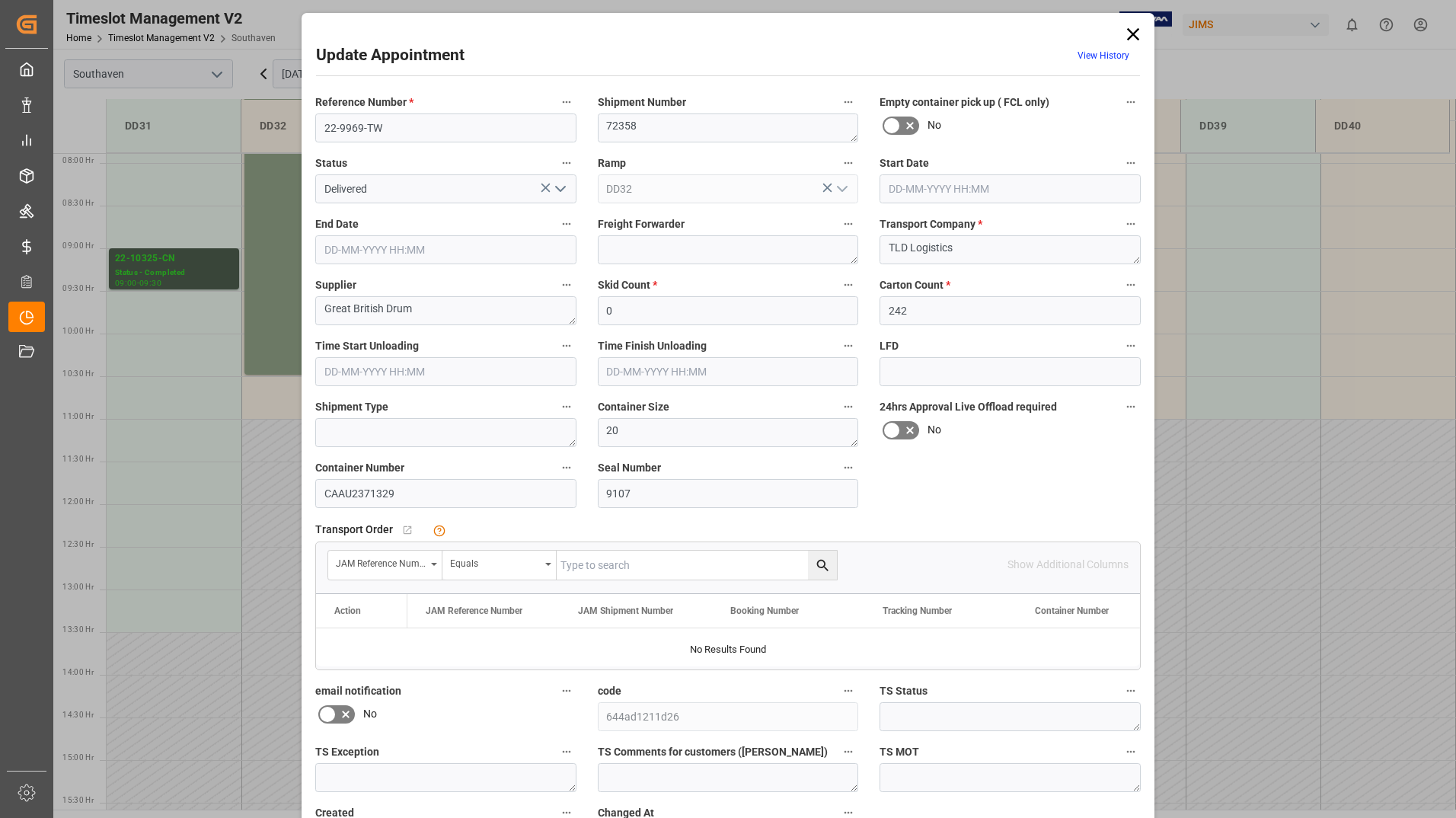
type input "[DATE] 06:30"
type input "[DATE] 10:30"
type input "[DATE] 12:49"
click at [1129, 34] on icon at bounding box center [1132, 34] width 12 height 12
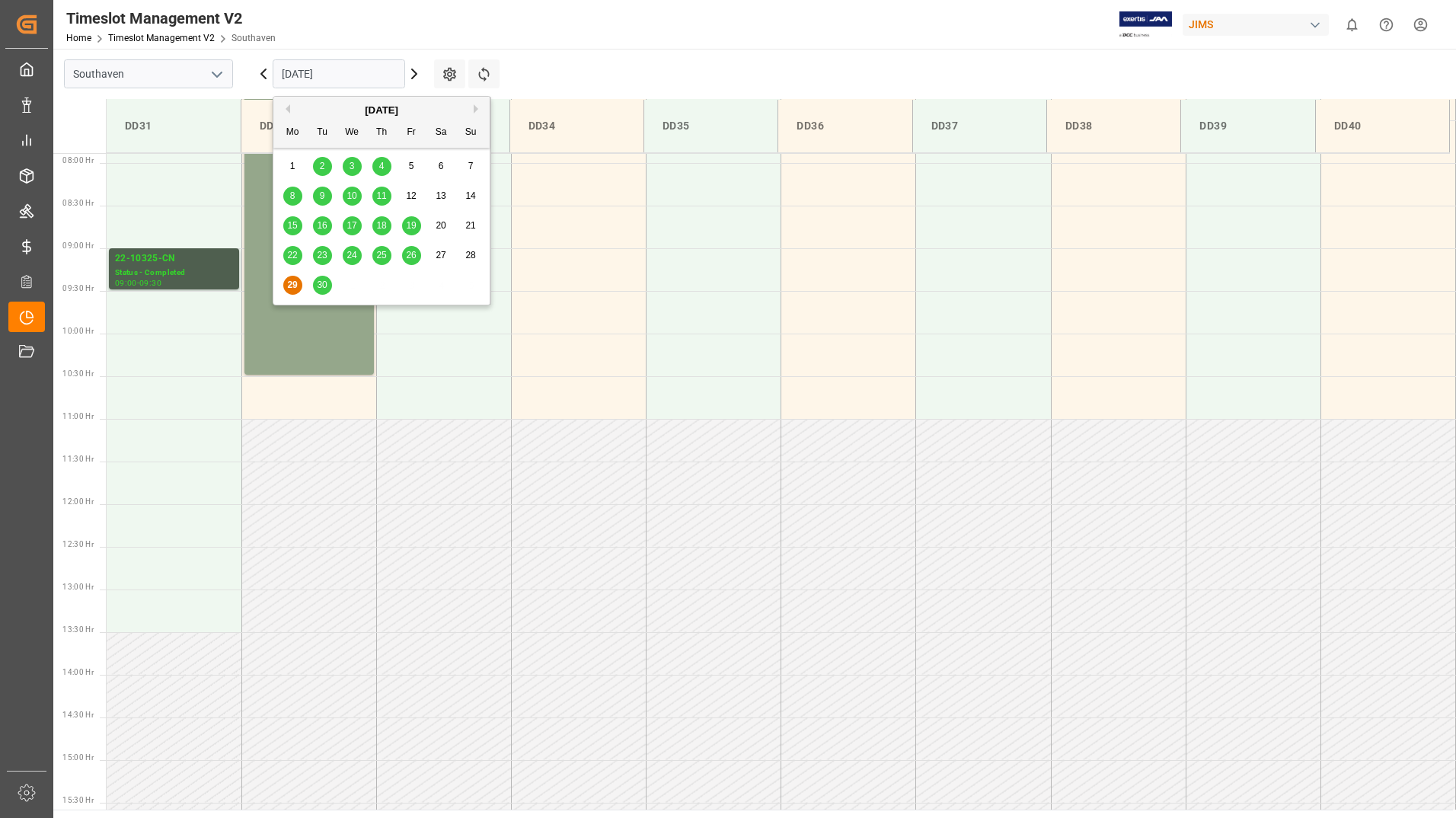
click at [368, 78] on input "[DATE]" at bounding box center [339, 74] width 132 height 29
